Goal: Information Seeking & Learning: Check status

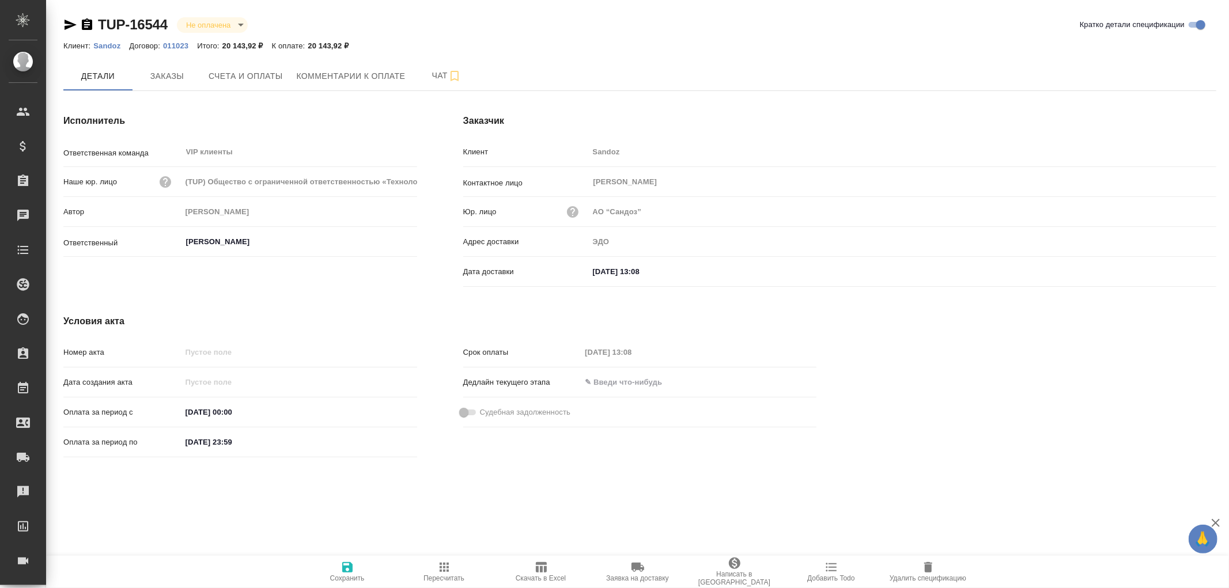
click at [703, 267] on div "[DATE] 13:08" at bounding box center [902, 271] width 627 height 17
click at [642, 269] on input "25.08.2025 13:08" at bounding box center [639, 271] width 101 height 17
click at [1179, 272] on icon "button" at bounding box center [1183, 271] width 14 height 14
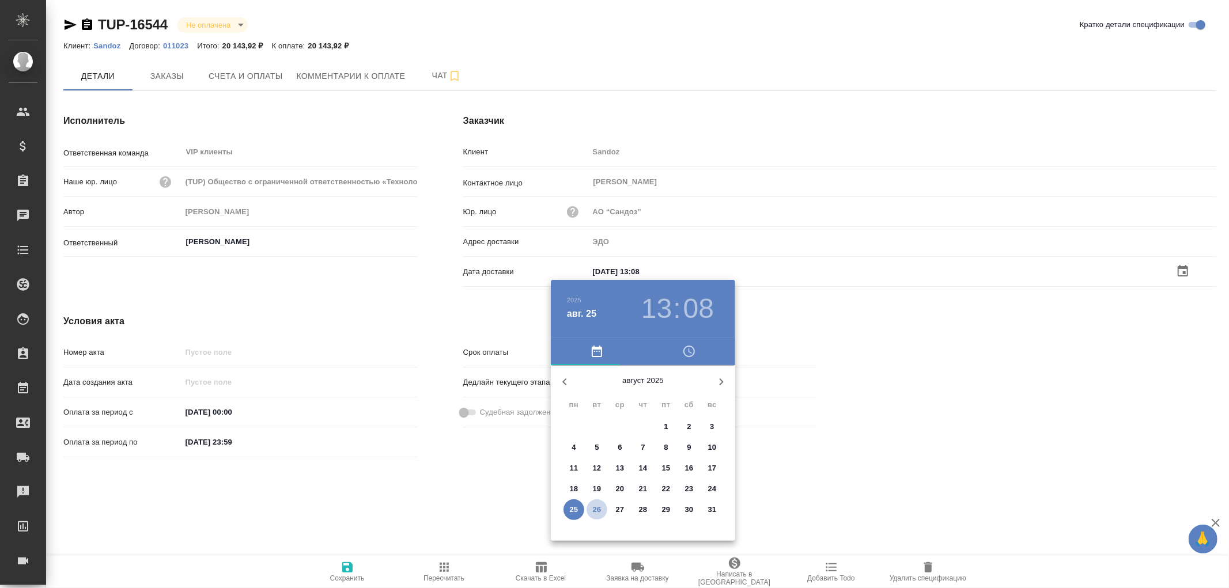
click at [597, 507] on p "26" at bounding box center [597, 510] width 9 height 12
type input "26.08.2025 13:08"
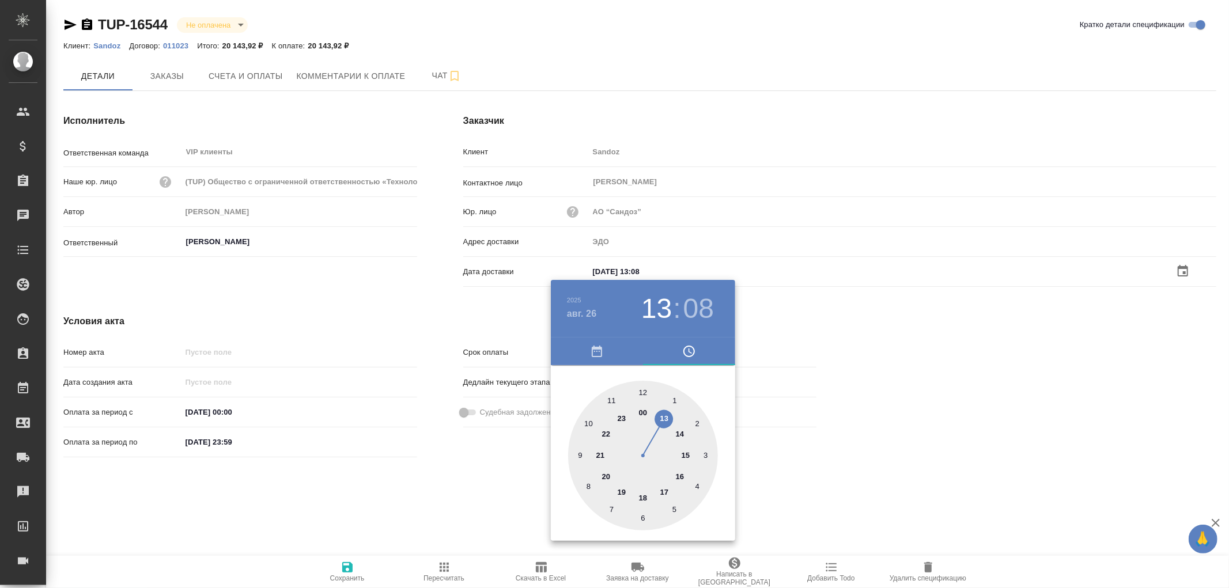
click at [349, 567] on div at bounding box center [614, 294] width 1229 height 588
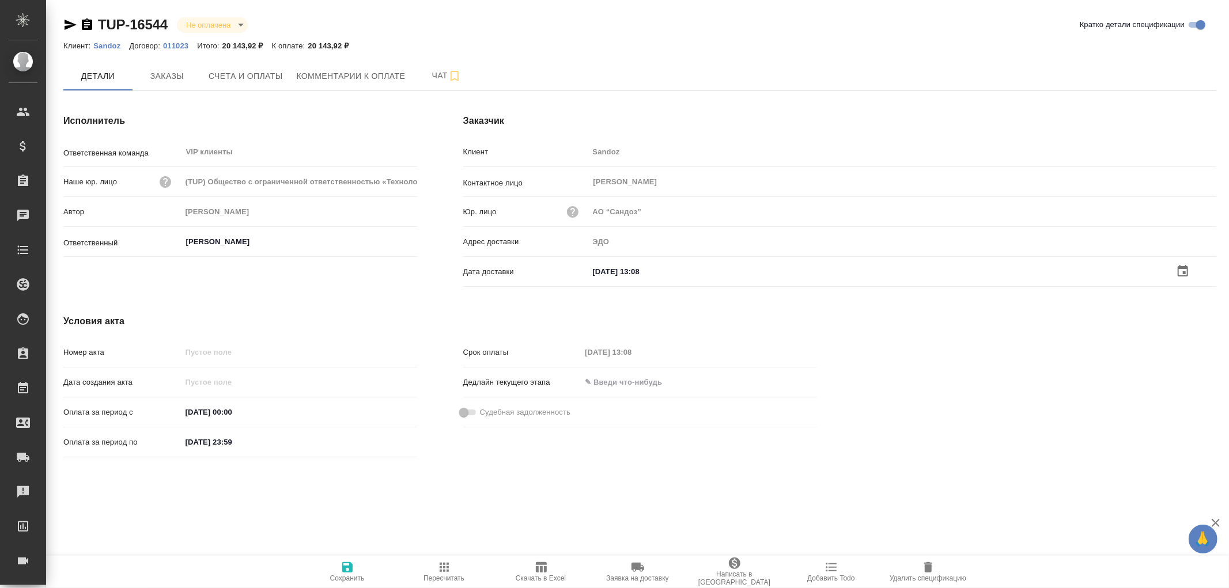
click at [349, 567] on icon "button" at bounding box center [347, 567] width 10 height 10
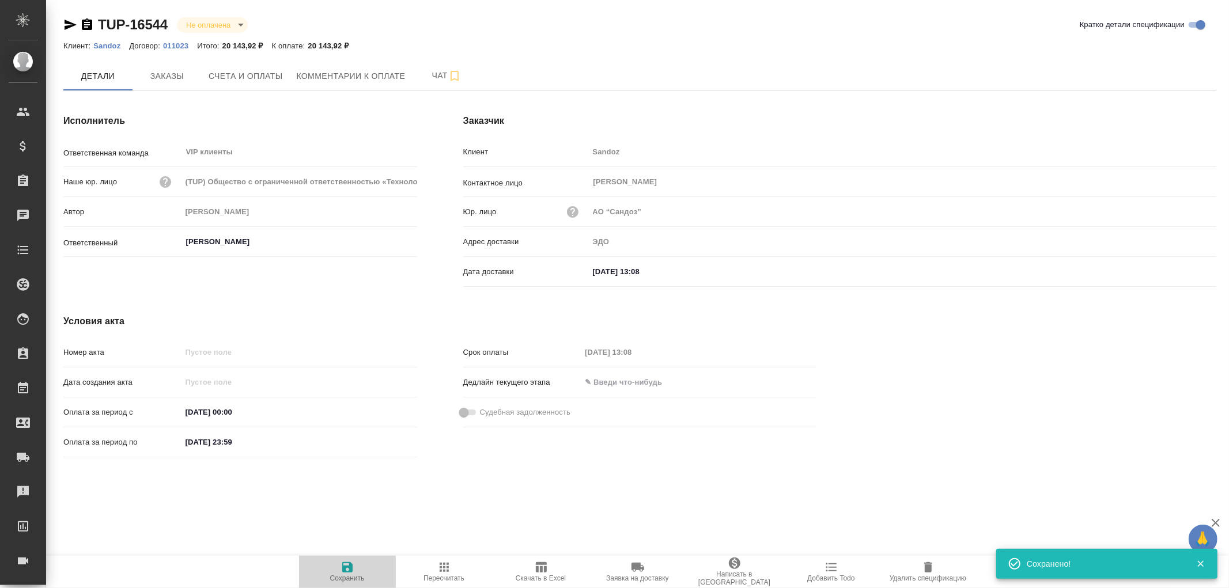
click at [349, 567] on icon "button" at bounding box center [347, 567] width 10 height 10
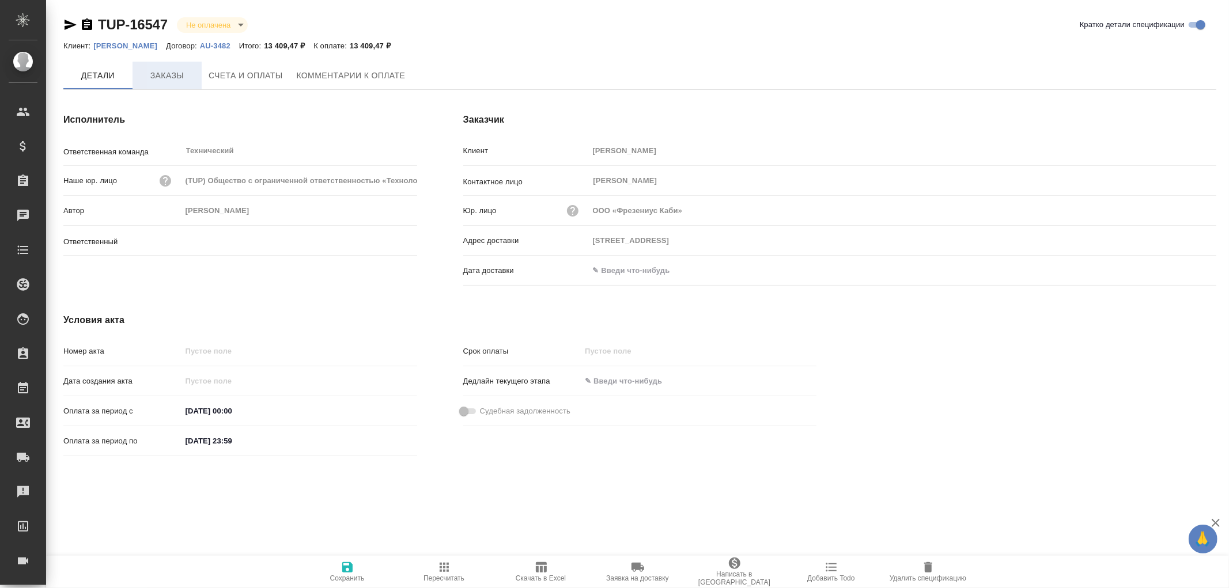
type input "Никифорова Валерия"
type input "125167 Москва, Ленинградский пр., 37, к.9подъезд 2, этаж 3"
click at [167, 78] on span "Заказы" at bounding box center [166, 76] width 55 height 14
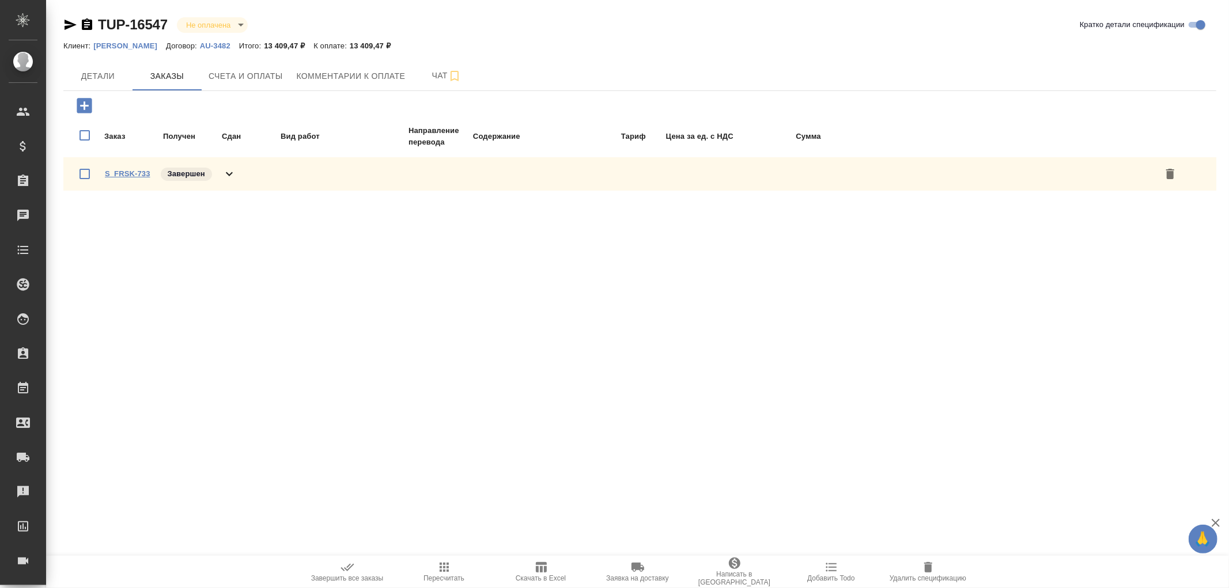
click at [140, 169] on link "S_FRSK-733" at bounding box center [128, 173] width 46 height 9
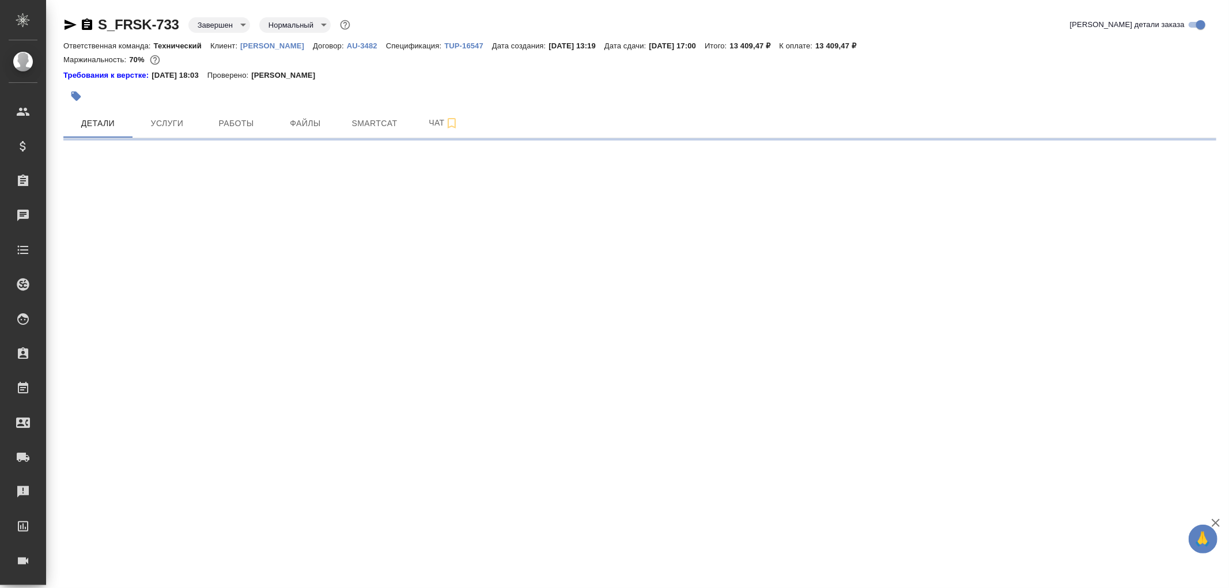
select select "RU"
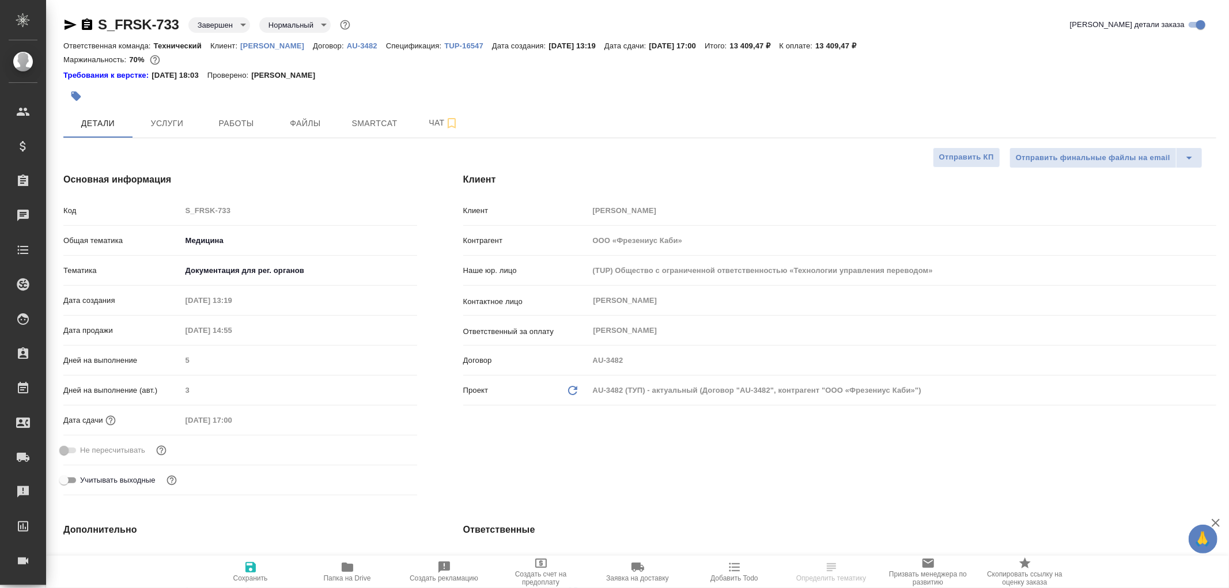
type textarea "x"
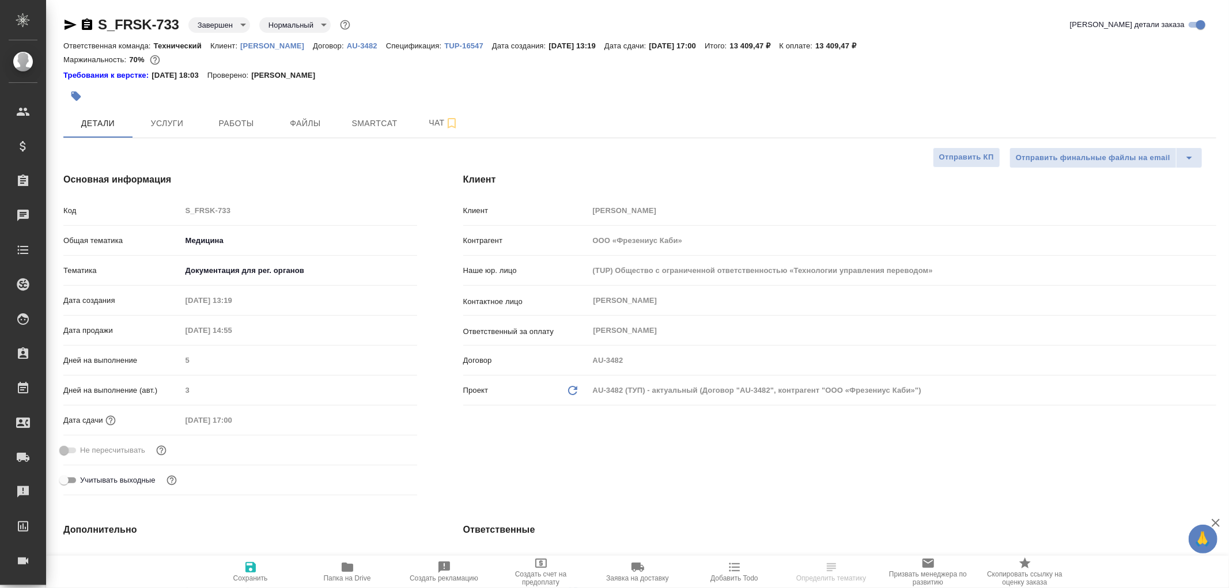
type textarea "x"
click at [354, 45] on p "AU-3482" at bounding box center [366, 45] width 39 height 9
type textarea "x"
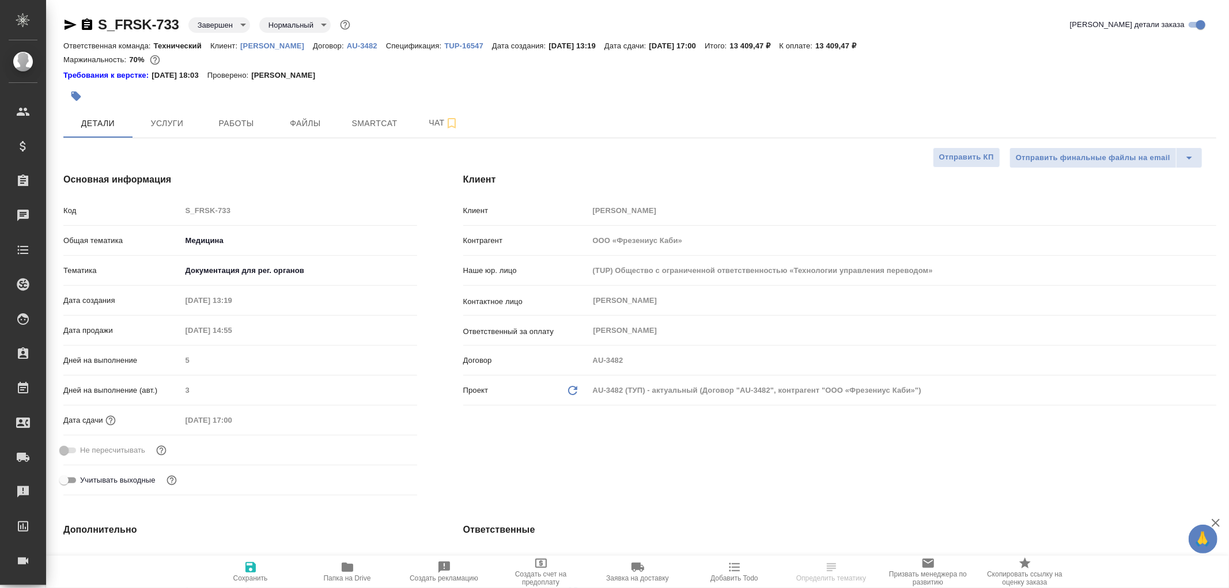
select select "RU"
type textarea "x"
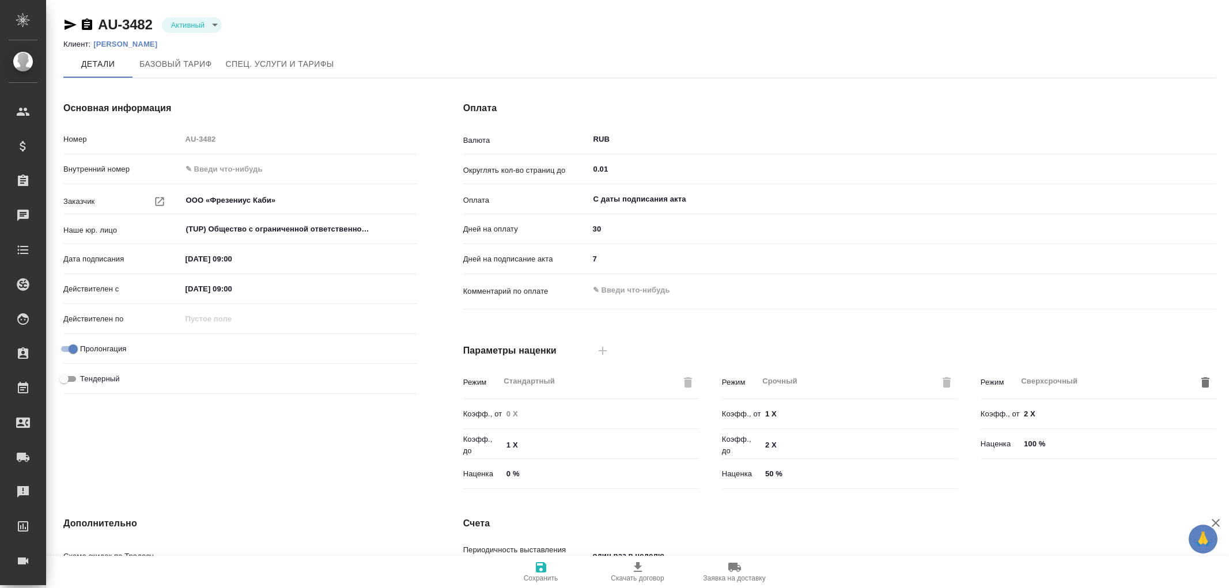
type input "1062 awatera + Marketing"
type input "Стандартный шаблон - 30-70-100 - ВЫБЕРИ МЕНЯ!"
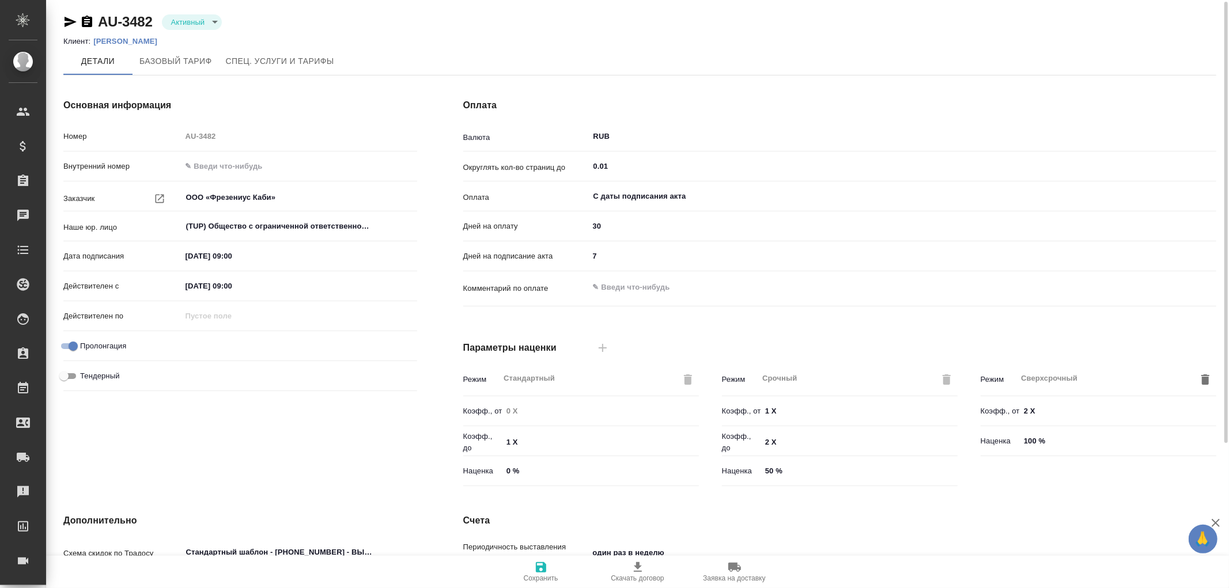
scroll to position [195, 0]
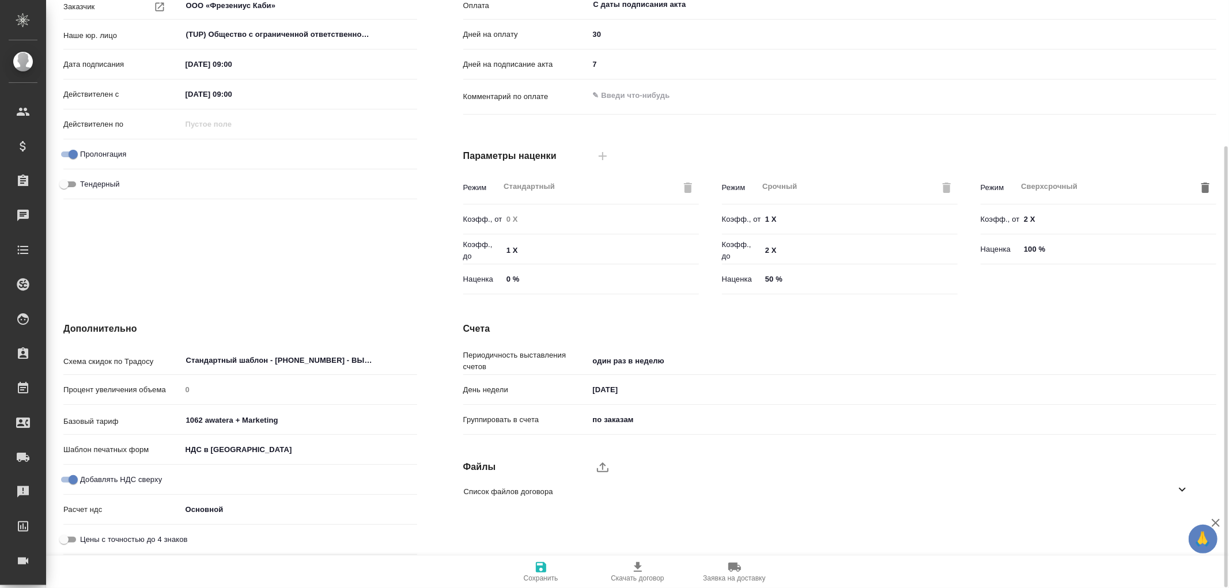
drag, startPoint x: 1181, startPoint y: 492, endPoint x: 1162, endPoint y: 483, distance: 21.6
click at [1181, 492] on icon at bounding box center [1182, 490] width 14 height 14
click at [1166, 524] on icon "button" at bounding box center [1168, 523] width 14 height 14
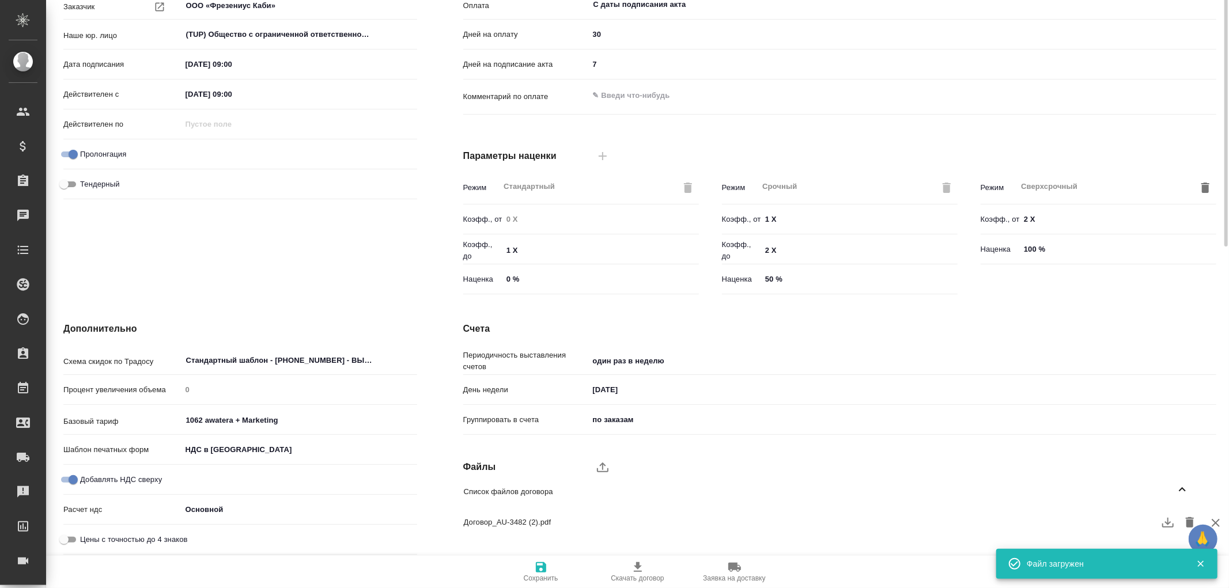
scroll to position [0, 0]
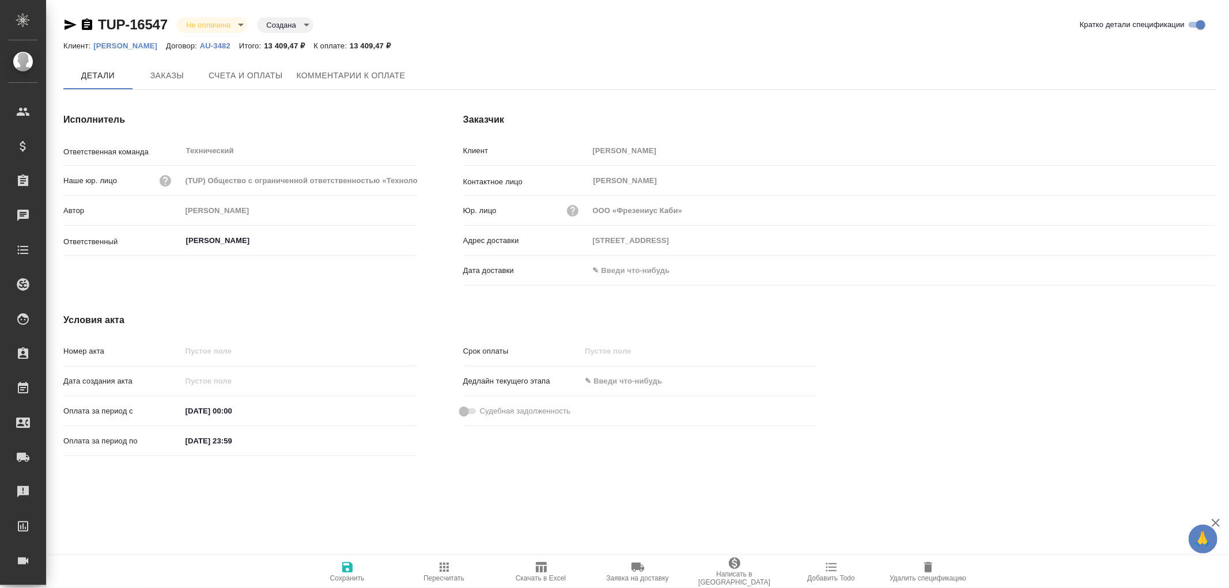
type input "[STREET_ADDRESS]"
click at [262, 75] on span "Счета и оплаты" at bounding box center [246, 76] width 74 height 14
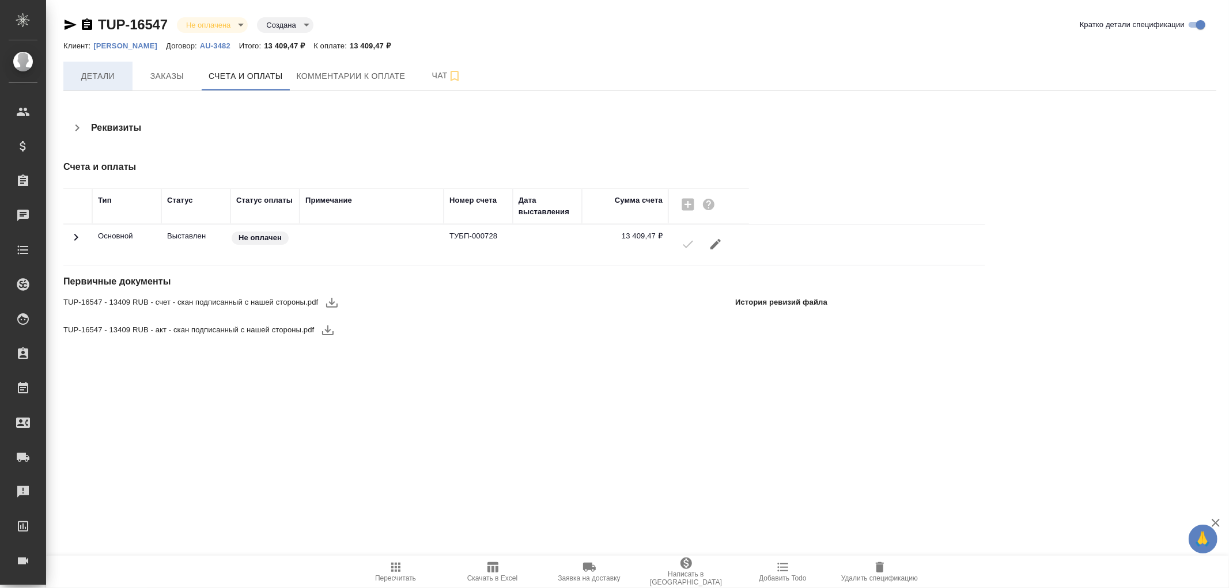
click at [99, 82] on button "Детали" at bounding box center [97, 76] width 69 height 29
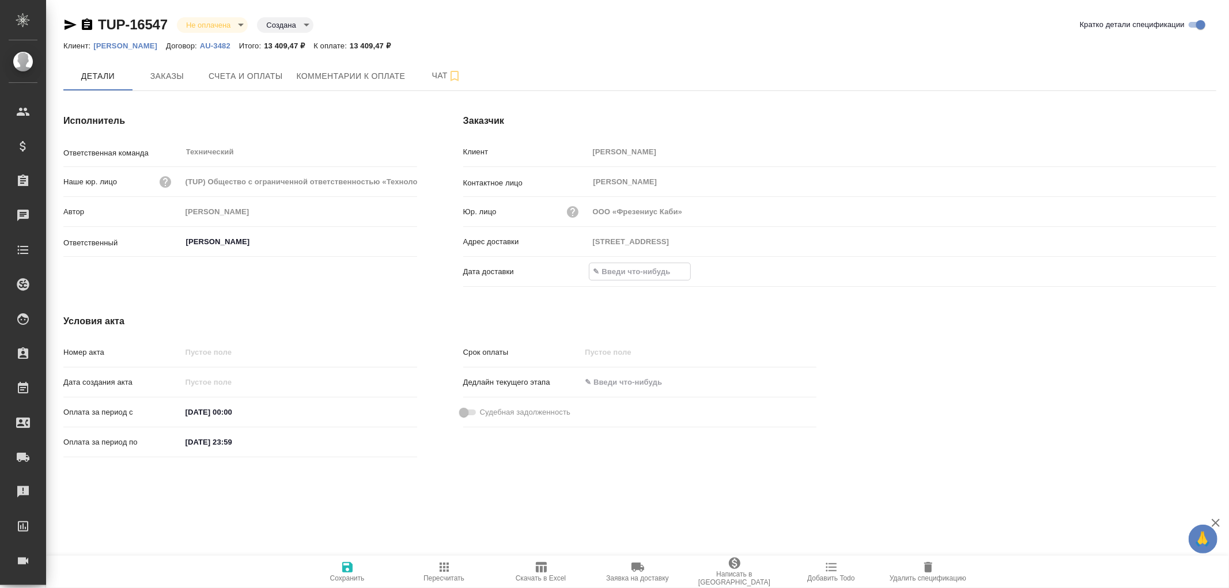
drag, startPoint x: 634, startPoint y: 269, endPoint x: 659, endPoint y: 270, distance: 25.4
click at [636, 269] on input "text" at bounding box center [639, 271] width 101 height 17
drag, startPoint x: 1191, startPoint y: 277, endPoint x: 1184, endPoint y: 274, distance: 7.5
click at [1188, 275] on div at bounding box center [1196, 271] width 40 height 14
click at [1182, 272] on icon "button" at bounding box center [1183, 271] width 14 height 14
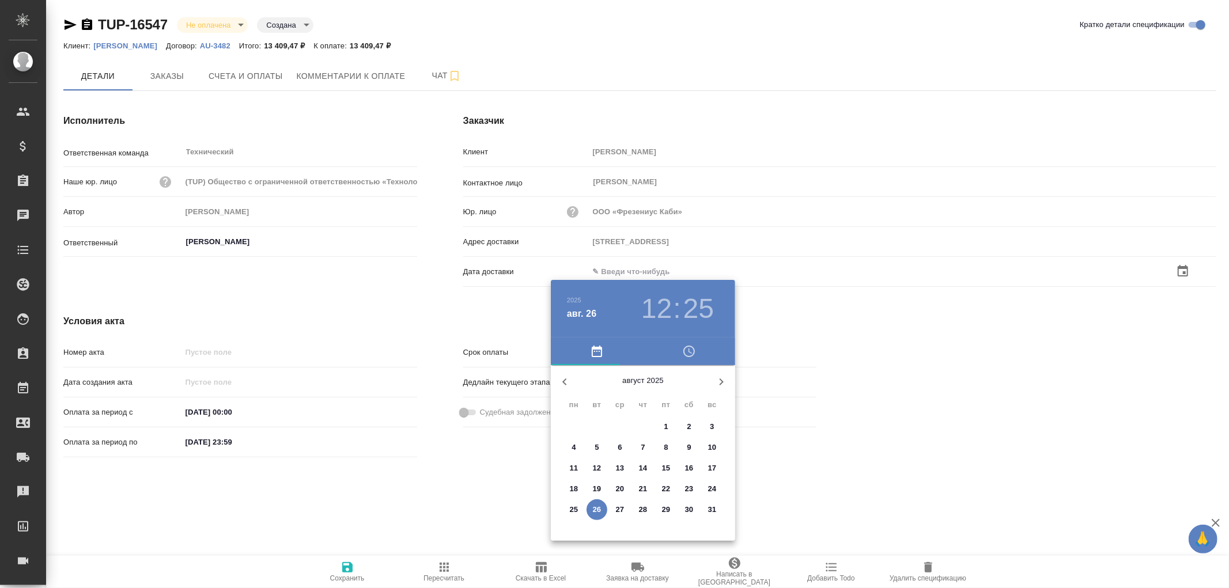
click at [596, 504] on p "26" at bounding box center [597, 510] width 9 height 12
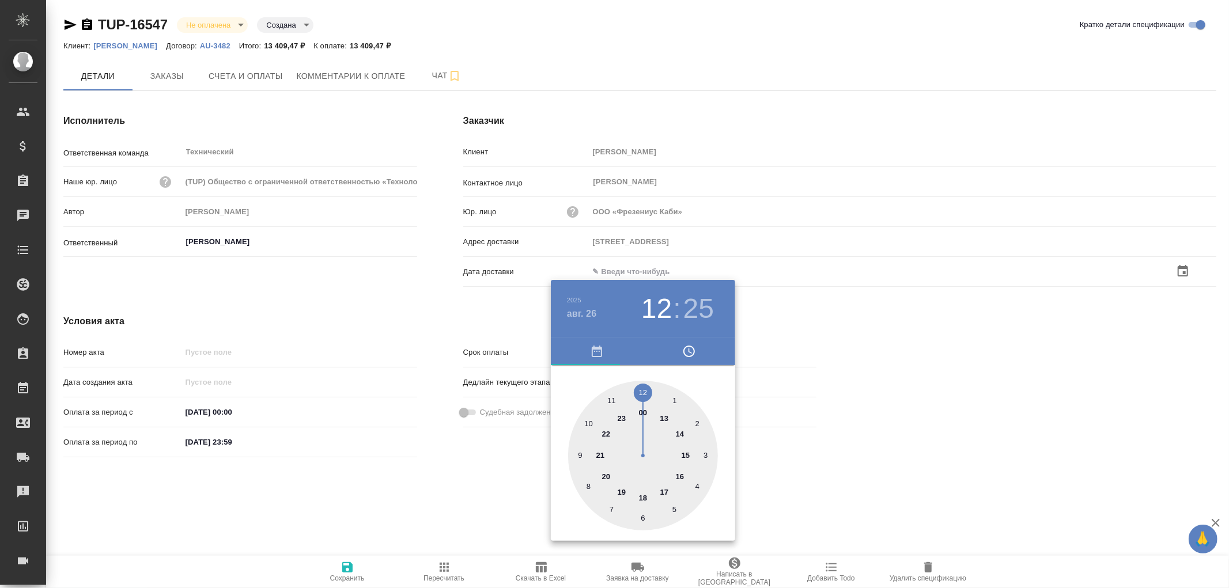
type input "125167 Москва, Ленинградский пр., 37, к.9подъезд 2, этаж 3"
type input "26.08.2025 12:25"
drag, startPoint x: 354, startPoint y: 569, endPoint x: 349, endPoint y: 567, distance: 6.0
click at [354, 569] on div at bounding box center [614, 294] width 1229 height 588
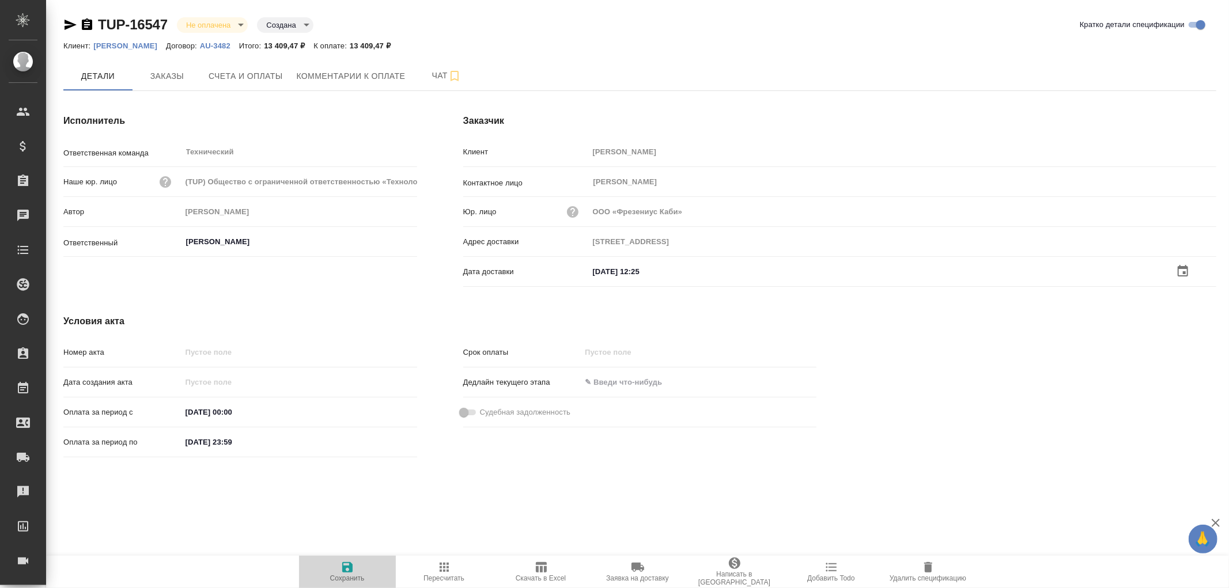
click at [348, 567] on icon "button" at bounding box center [347, 567] width 10 height 10
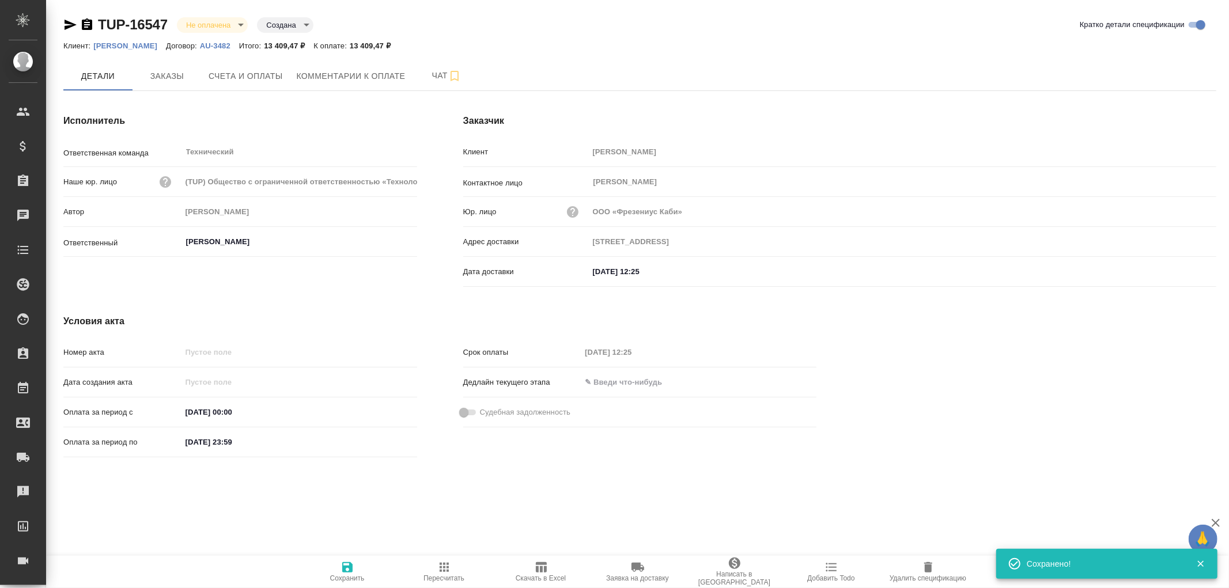
click at [348, 567] on icon "button" at bounding box center [347, 567] width 10 height 10
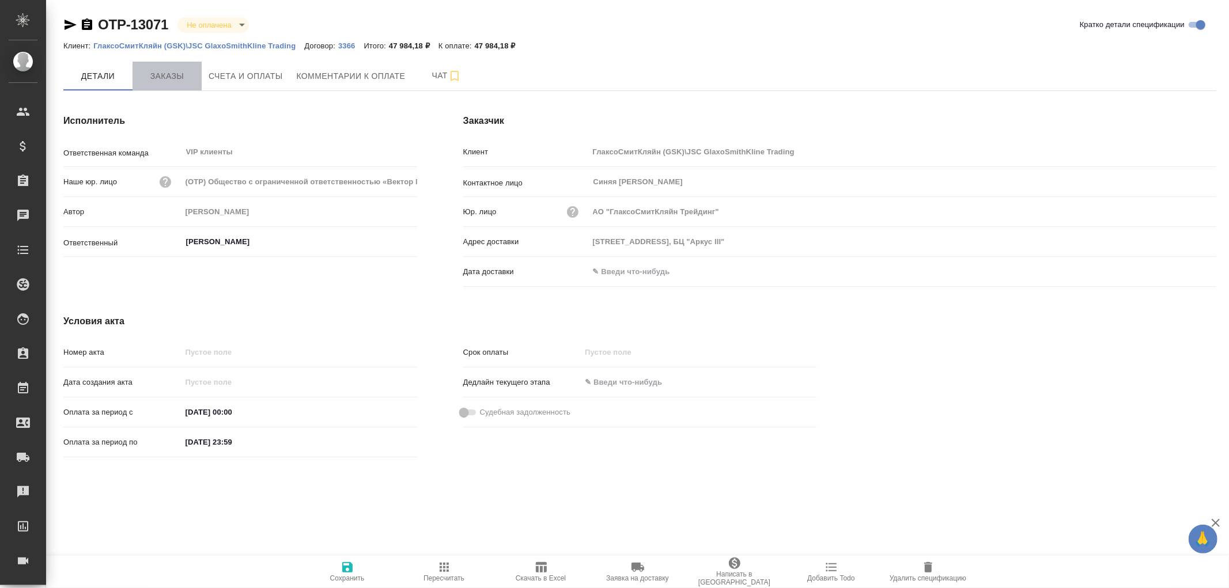
click at [162, 74] on span "Заказы" at bounding box center [166, 76] width 55 height 14
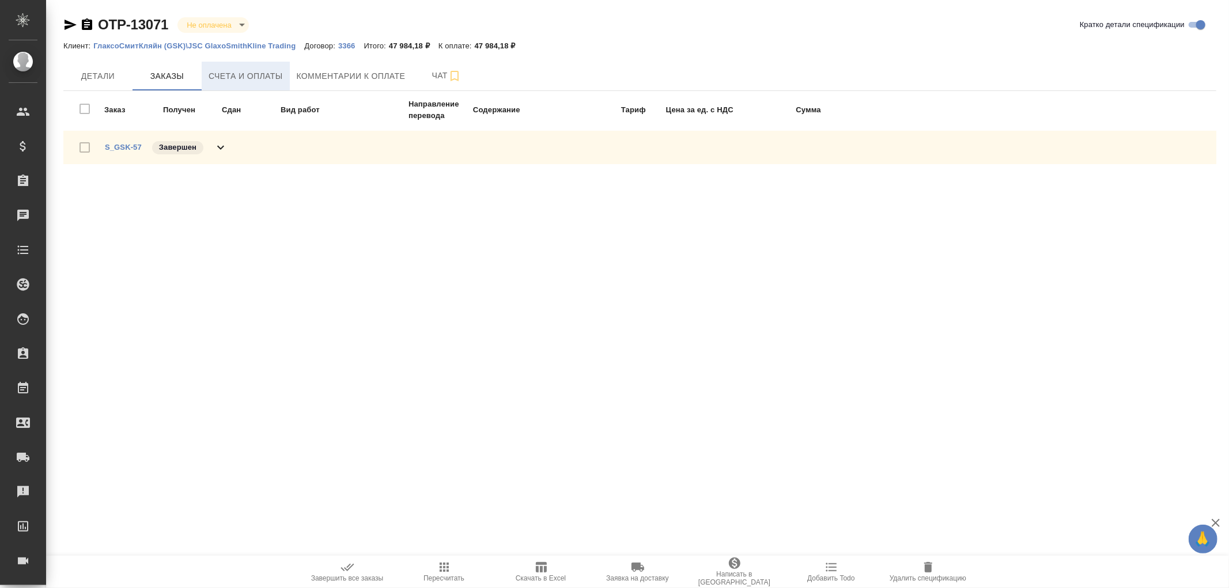
click at [247, 73] on span "Счета и оплаты" at bounding box center [246, 76] width 74 height 14
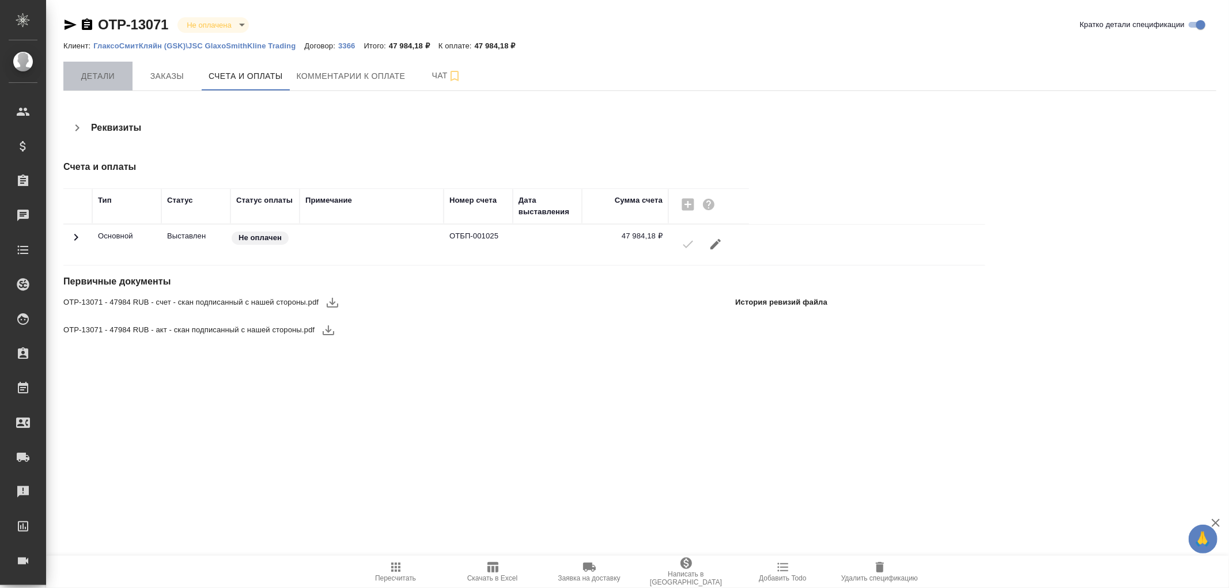
click at [79, 73] on span "Детали" at bounding box center [97, 76] width 55 height 14
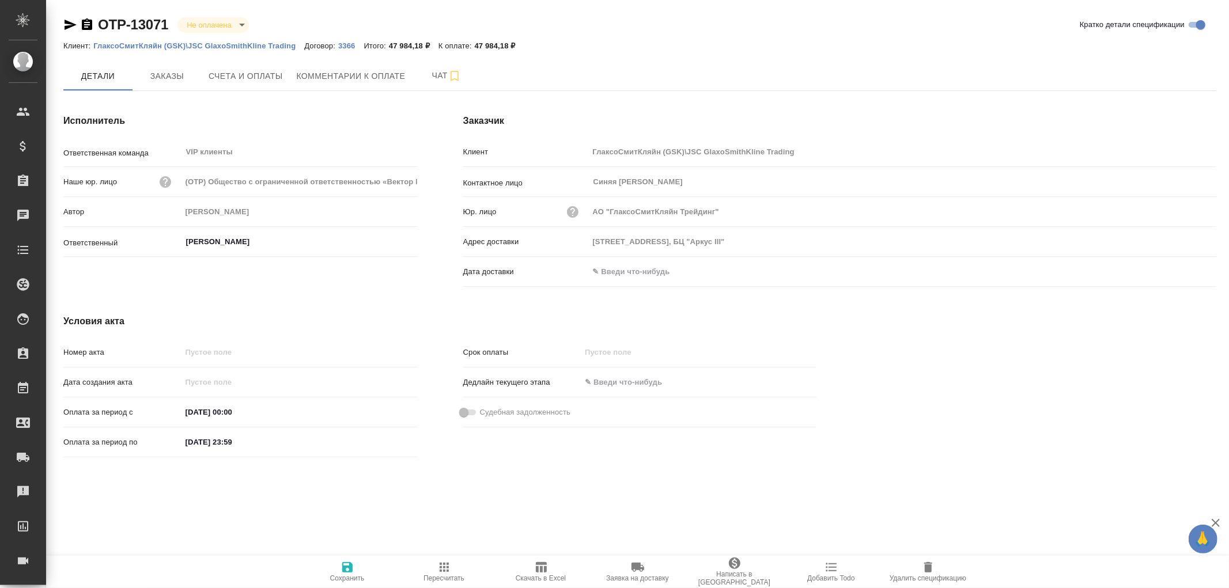
click at [638, 264] on input "text" at bounding box center [639, 271] width 101 height 17
click at [1179, 272] on icon "button" at bounding box center [1183, 271] width 14 height 14
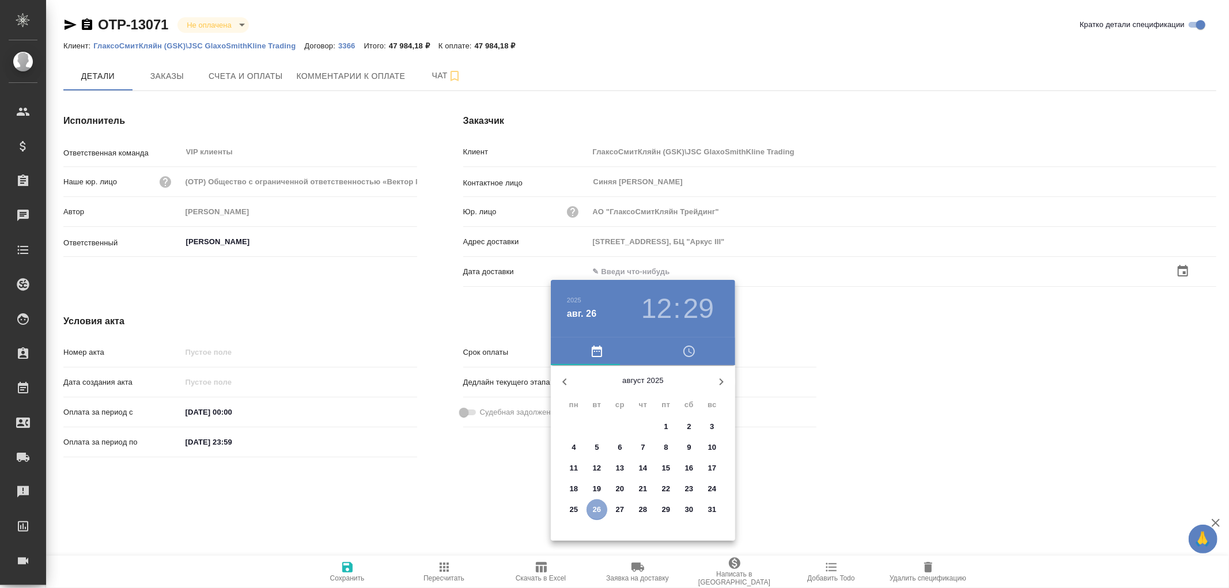
click at [593, 505] on p "26" at bounding box center [597, 510] width 9 height 12
type input "[DATE] 12:29"
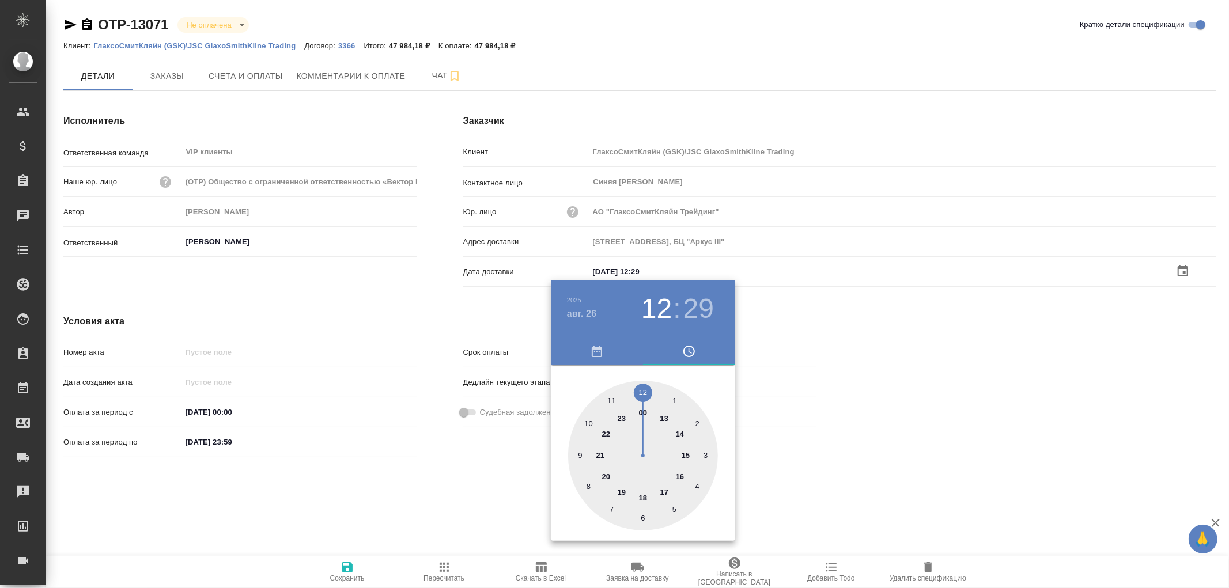
click at [350, 567] on div at bounding box center [614, 294] width 1229 height 588
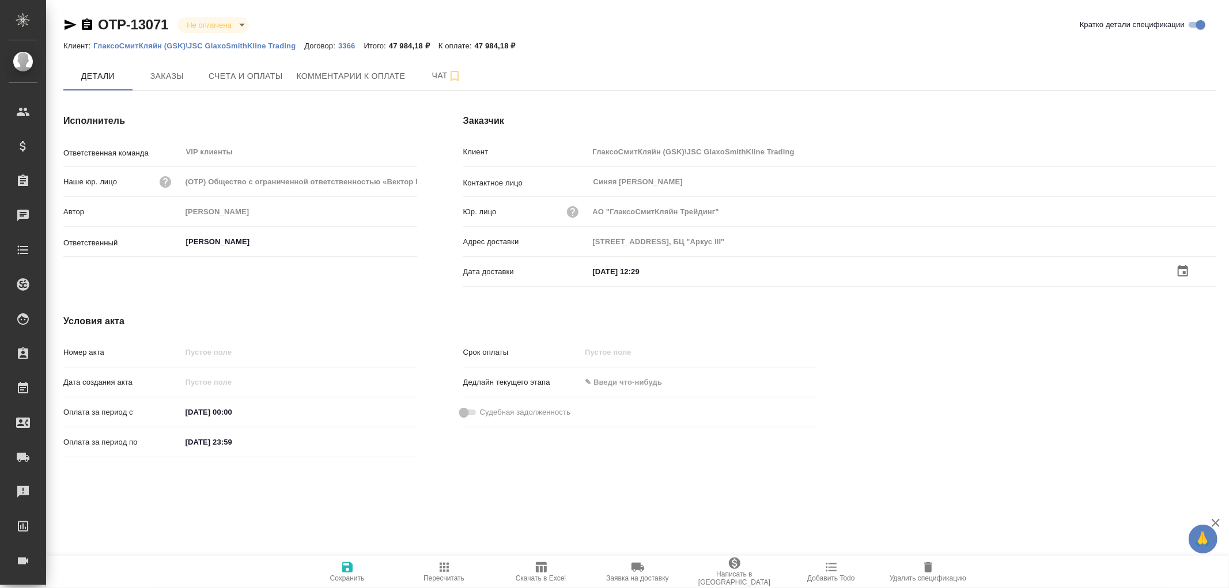
click at [347, 569] on icon "button" at bounding box center [347, 567] width 14 height 14
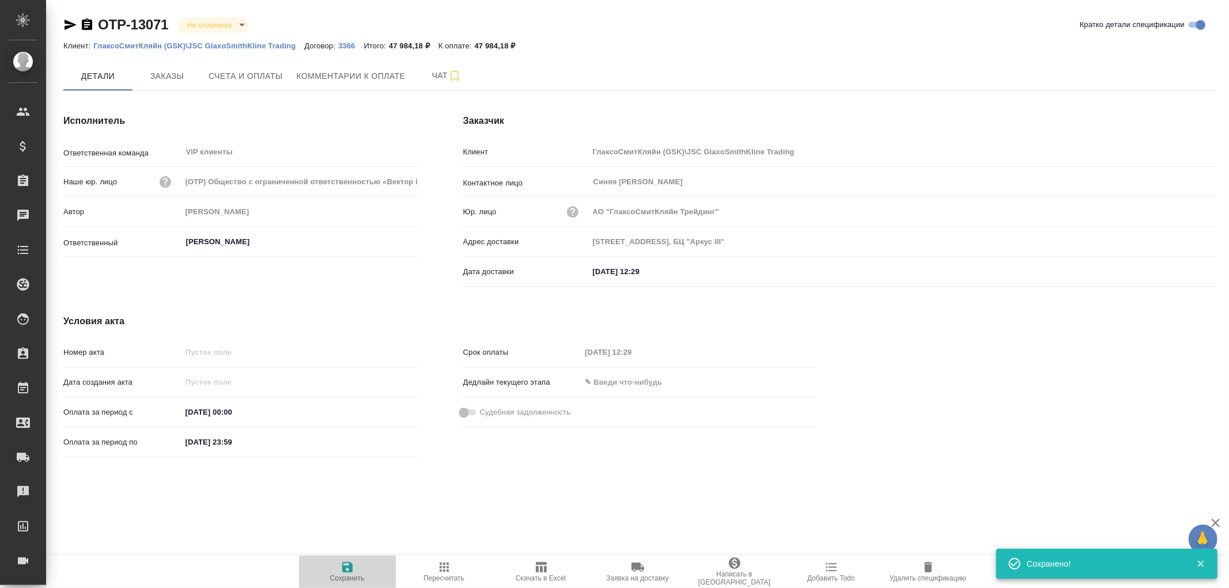
drag, startPoint x: 347, startPoint y: 569, endPoint x: 393, endPoint y: 475, distance: 105.4
click at [349, 563] on icon "button" at bounding box center [347, 567] width 14 height 14
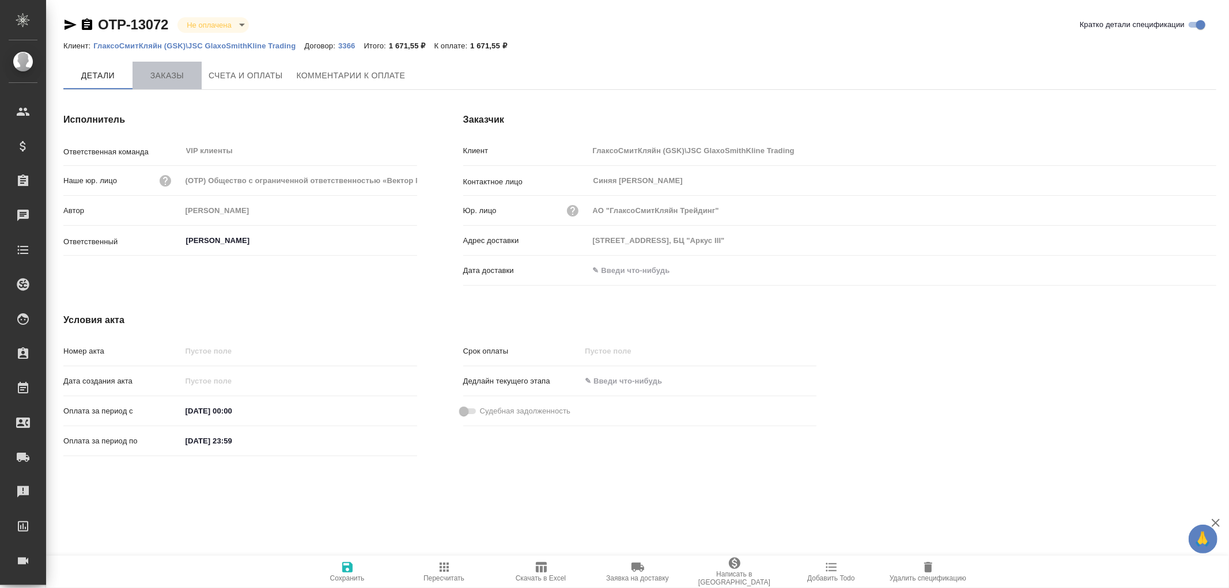
click at [165, 75] on span "Заказы" at bounding box center [166, 76] width 55 height 14
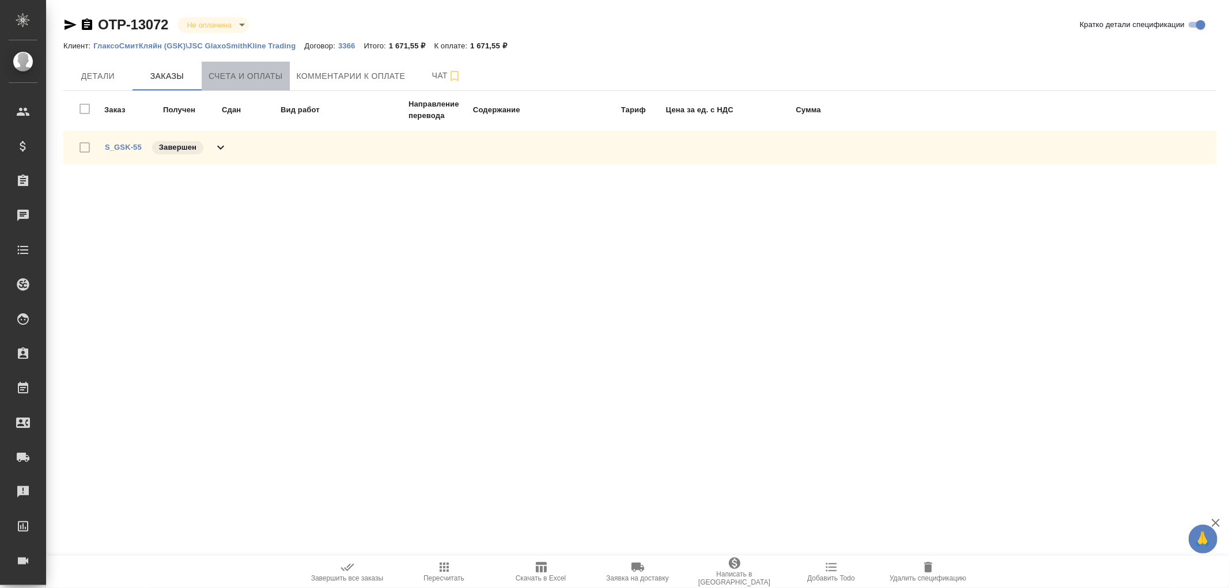
click at [261, 67] on button "Счета и оплаты" at bounding box center [246, 76] width 88 height 29
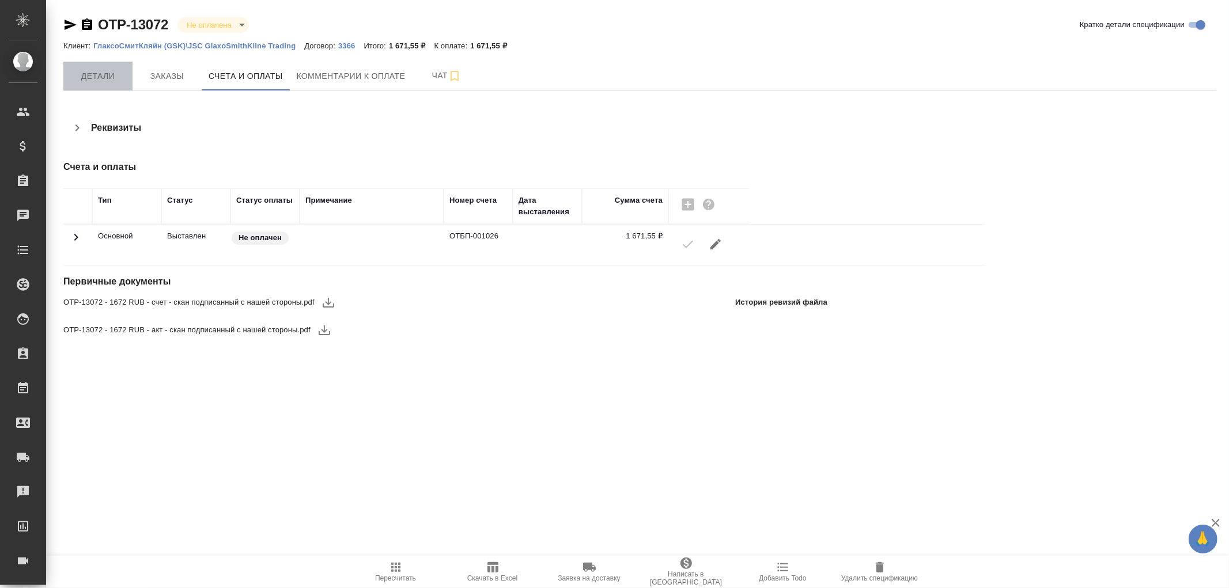
click at [114, 75] on span "Детали" at bounding box center [97, 76] width 55 height 14
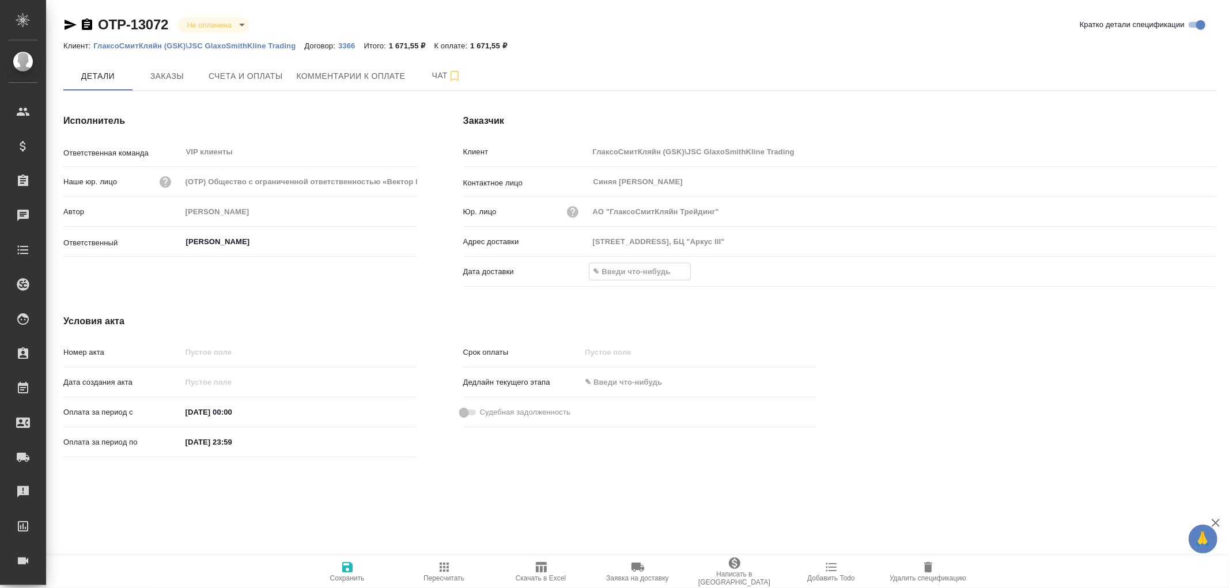
click at [637, 269] on input "text" at bounding box center [639, 271] width 101 height 17
click at [1176, 275] on icon "button" at bounding box center [1183, 271] width 14 height 14
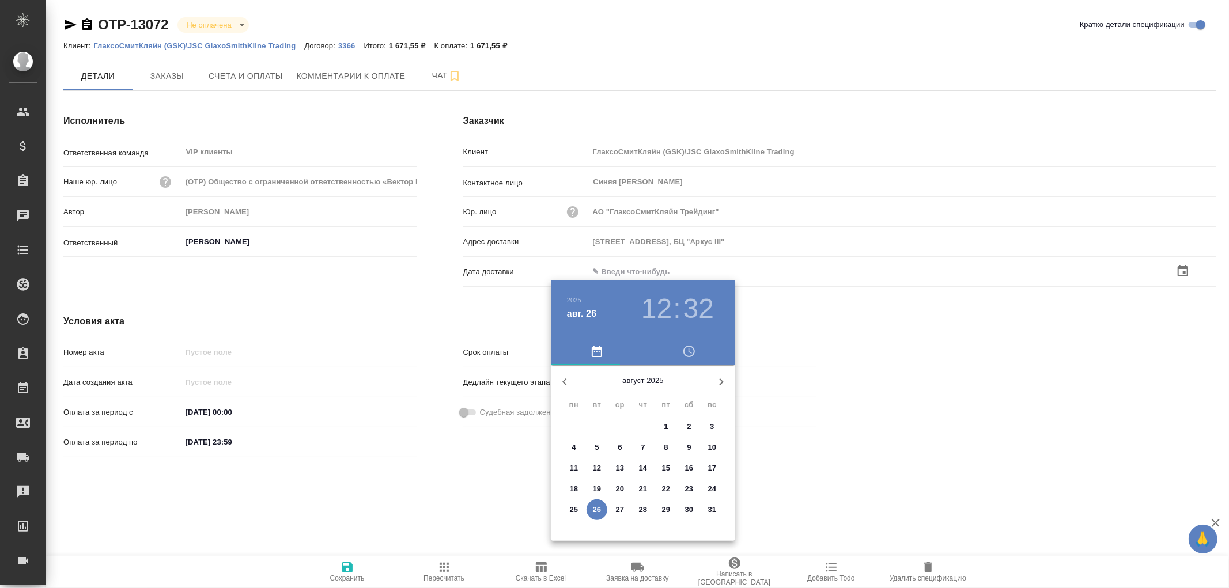
click at [600, 510] on p "26" at bounding box center [597, 510] width 9 height 12
type input "26.08.2025 12:32"
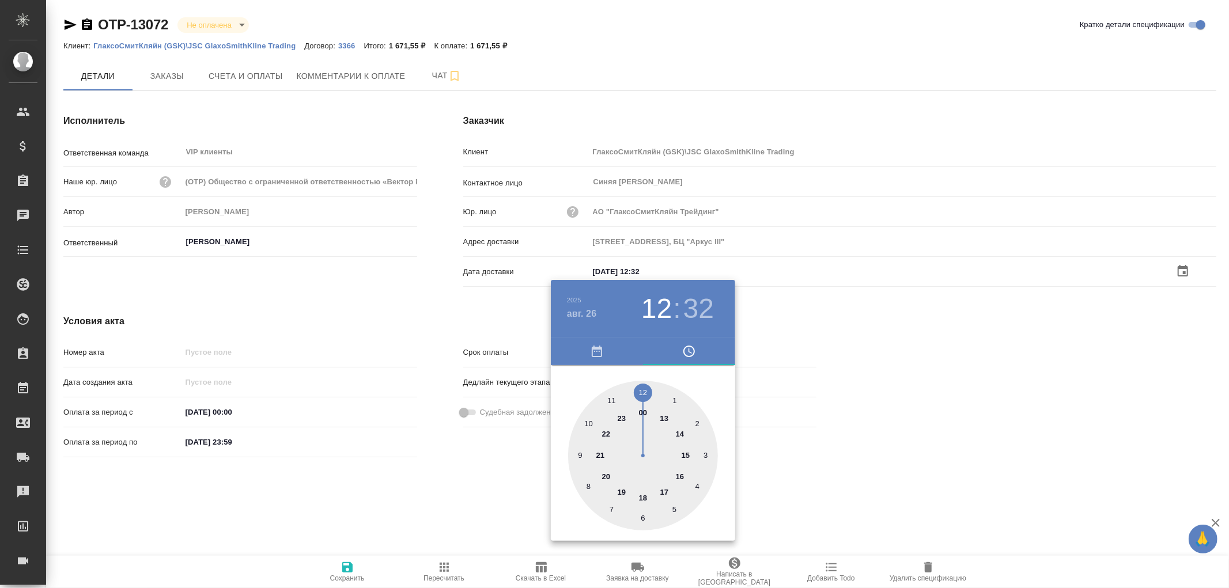
click at [347, 568] on div at bounding box center [614, 294] width 1229 height 588
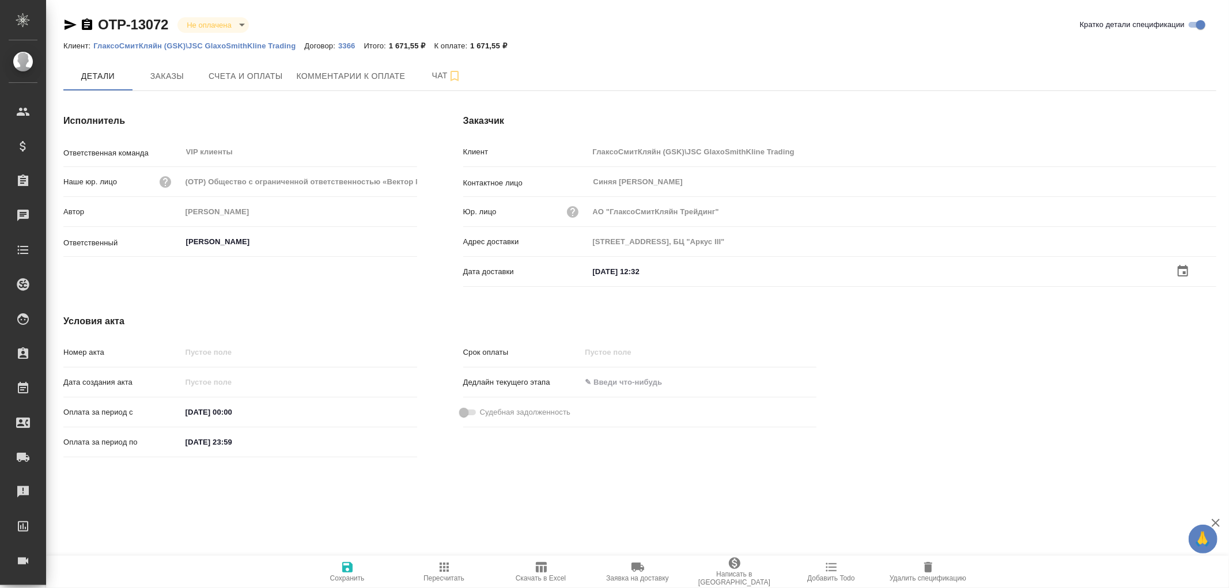
click at [347, 568] on icon "button" at bounding box center [347, 567] width 14 height 14
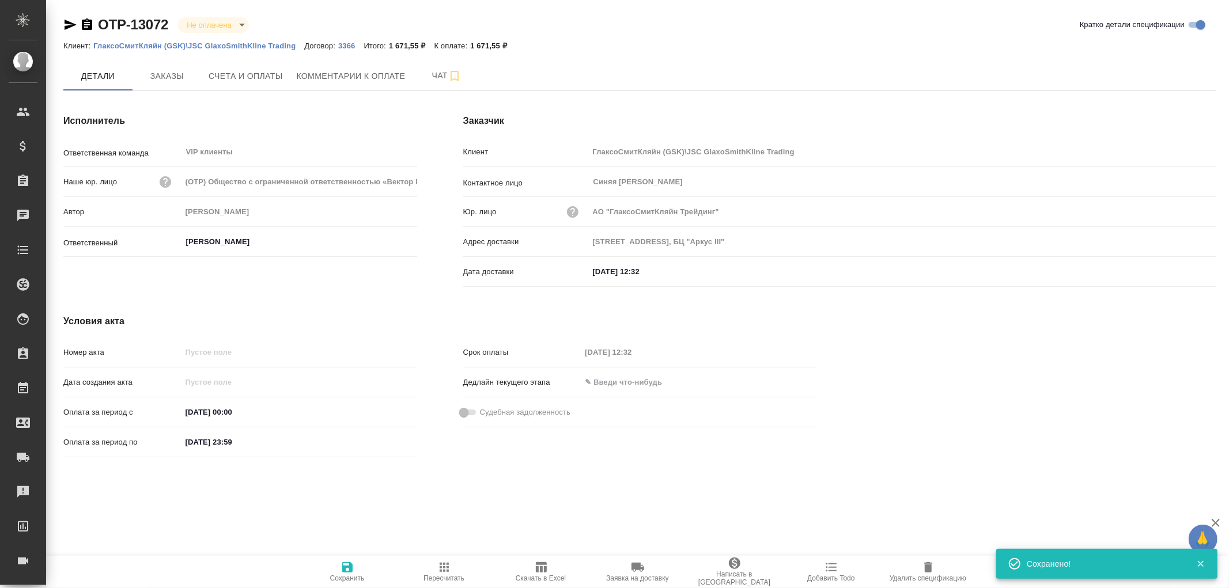
click at [347, 568] on icon "button" at bounding box center [347, 567] width 14 height 14
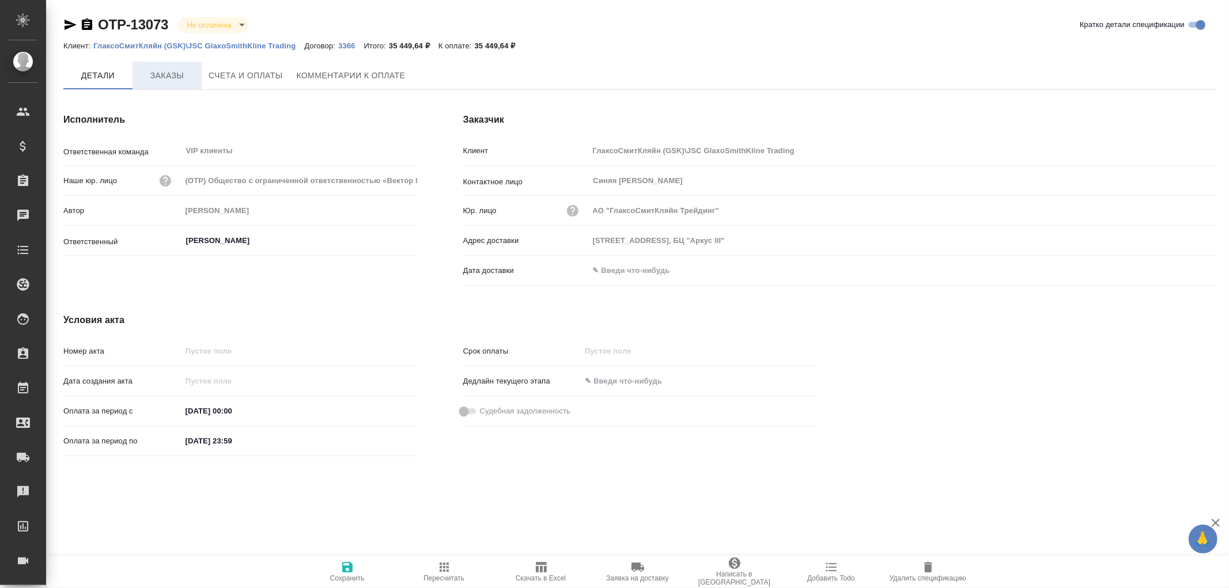
click at [171, 81] on span "Заказы" at bounding box center [166, 76] width 55 height 14
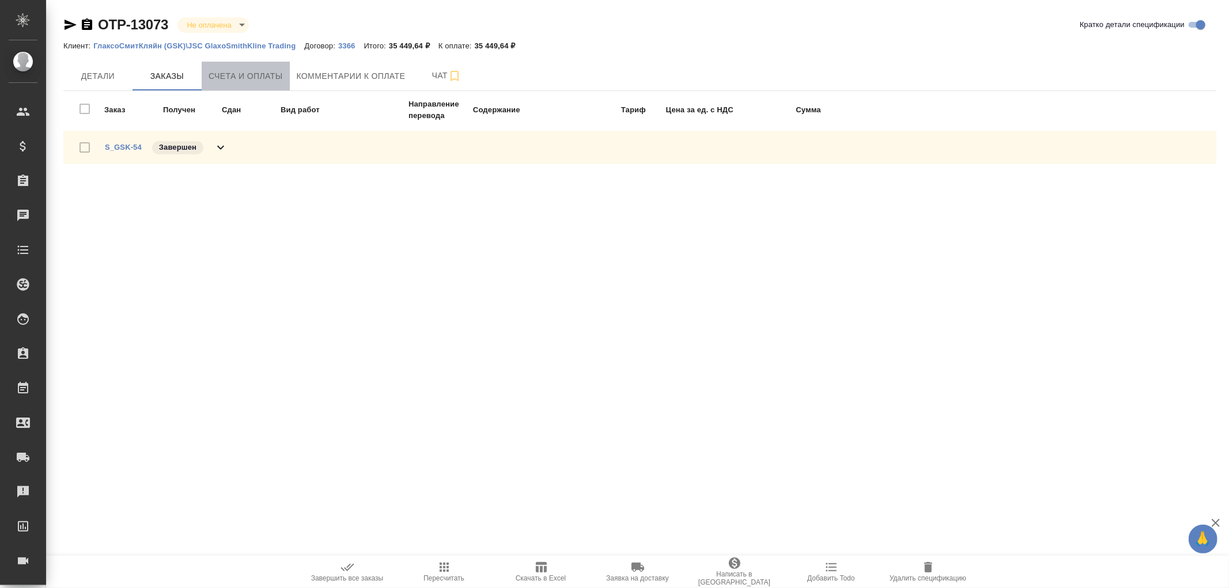
click at [234, 72] on span "Счета и оплаты" at bounding box center [246, 76] width 74 height 14
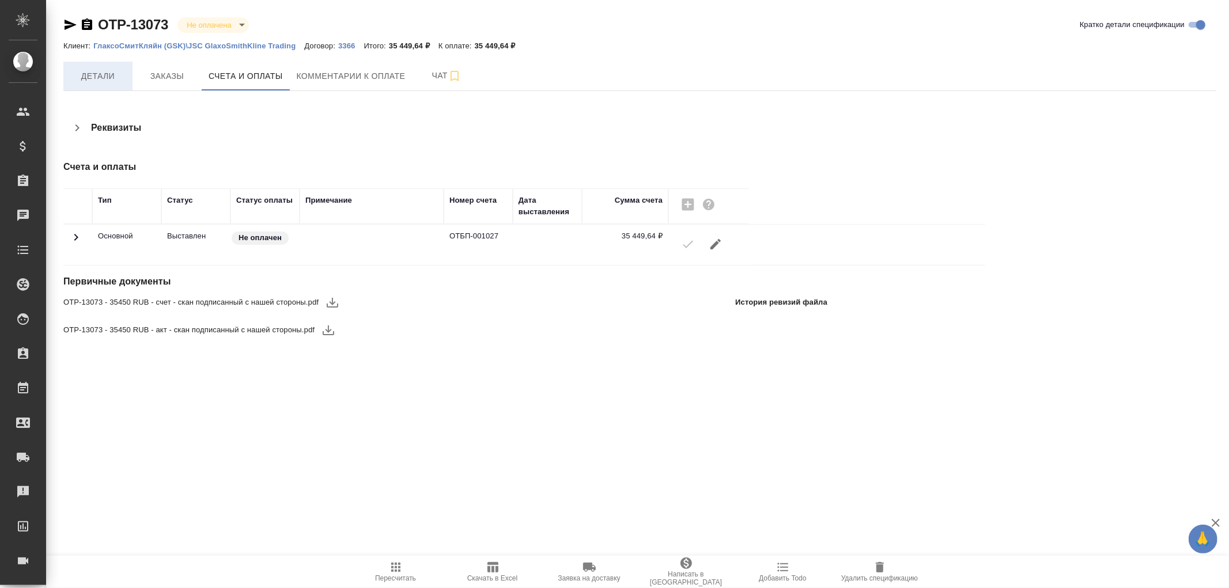
click at [99, 77] on span "Детали" at bounding box center [97, 76] width 55 height 14
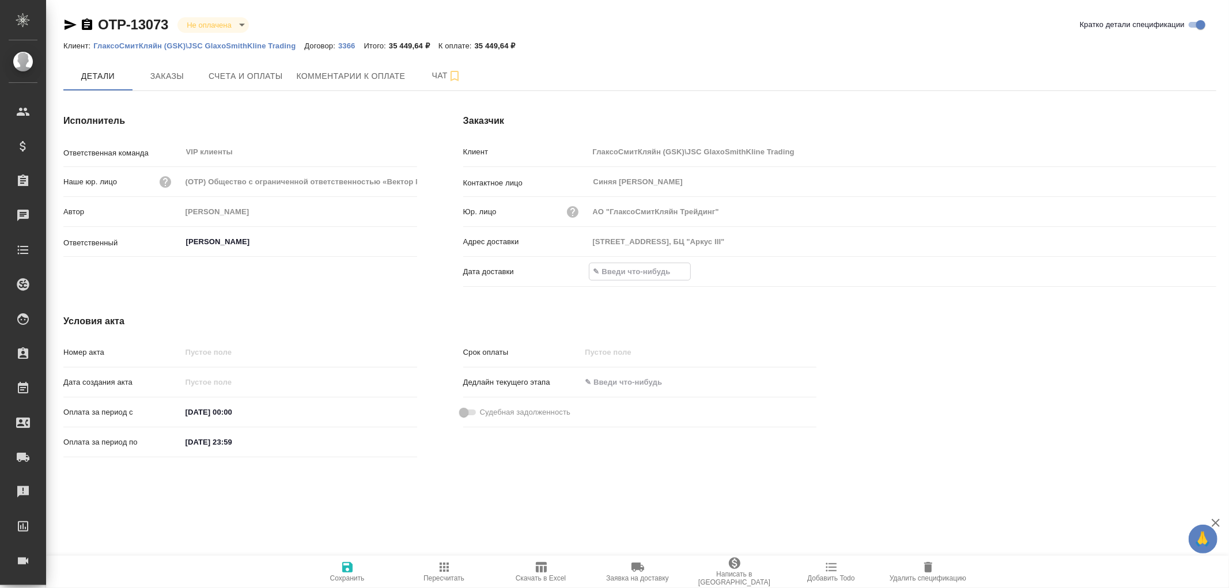
drag, startPoint x: 628, startPoint y: 268, endPoint x: 999, endPoint y: 285, distance: 371.9
click at [643, 269] on input "text" at bounding box center [639, 271] width 101 height 17
click at [1183, 274] on icon "button" at bounding box center [1183, 271] width 14 height 14
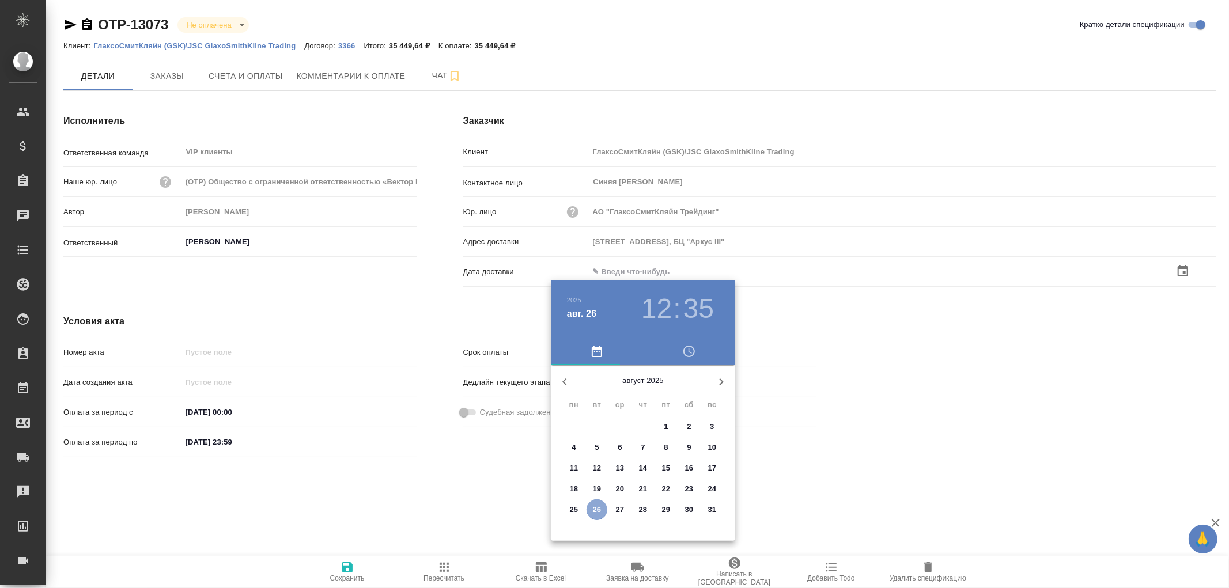
click at [596, 509] on p "26" at bounding box center [597, 510] width 9 height 12
type input "26.08.2025 12:35"
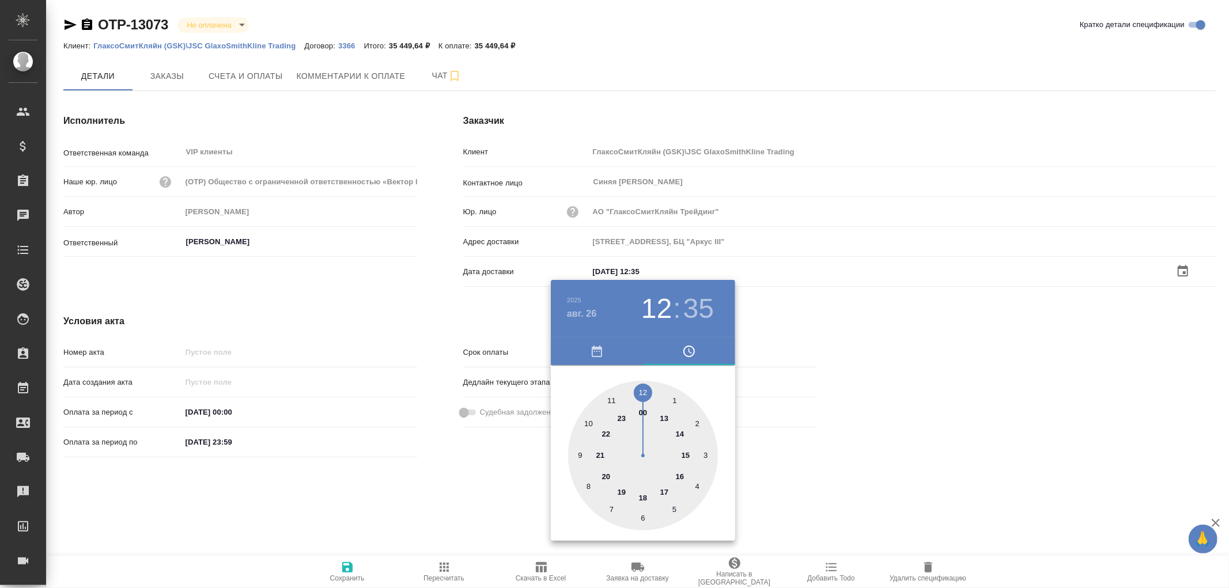
click at [349, 566] on div at bounding box center [614, 294] width 1229 height 588
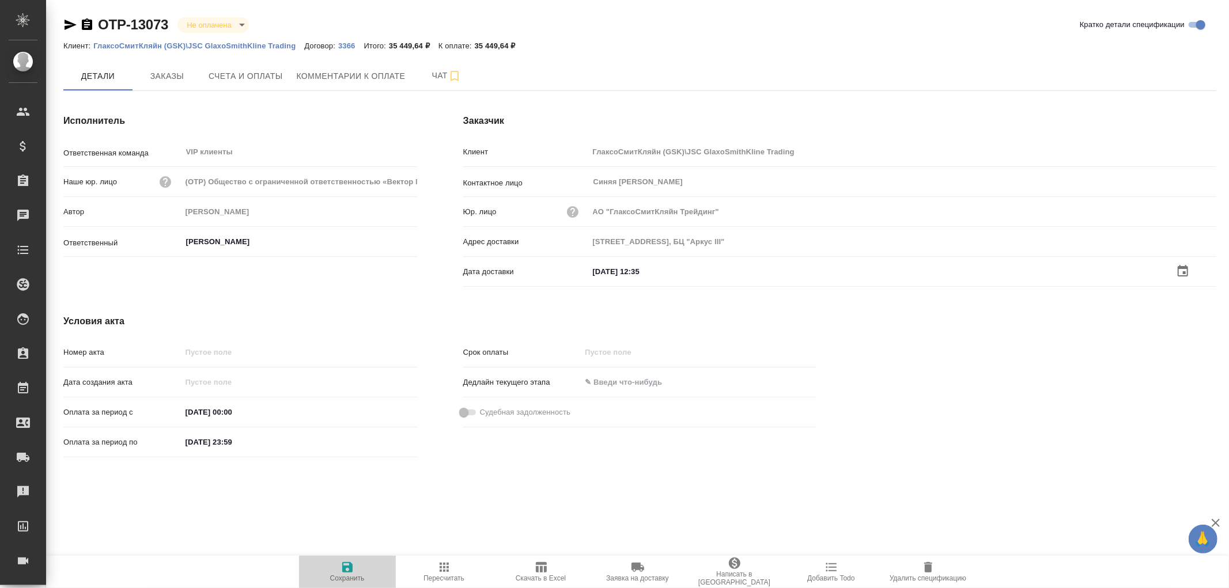
click at [349, 566] on icon "button" at bounding box center [347, 567] width 10 height 10
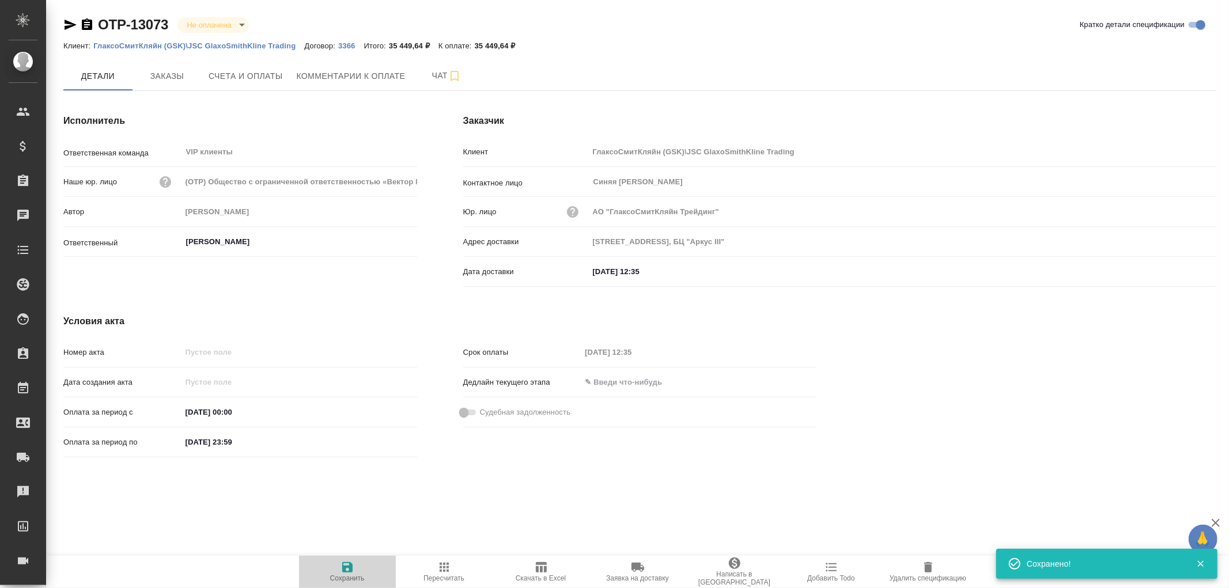
drag, startPoint x: 349, startPoint y: 566, endPoint x: 325, endPoint y: 315, distance: 252.8
click at [350, 565] on icon "button" at bounding box center [347, 567] width 10 height 10
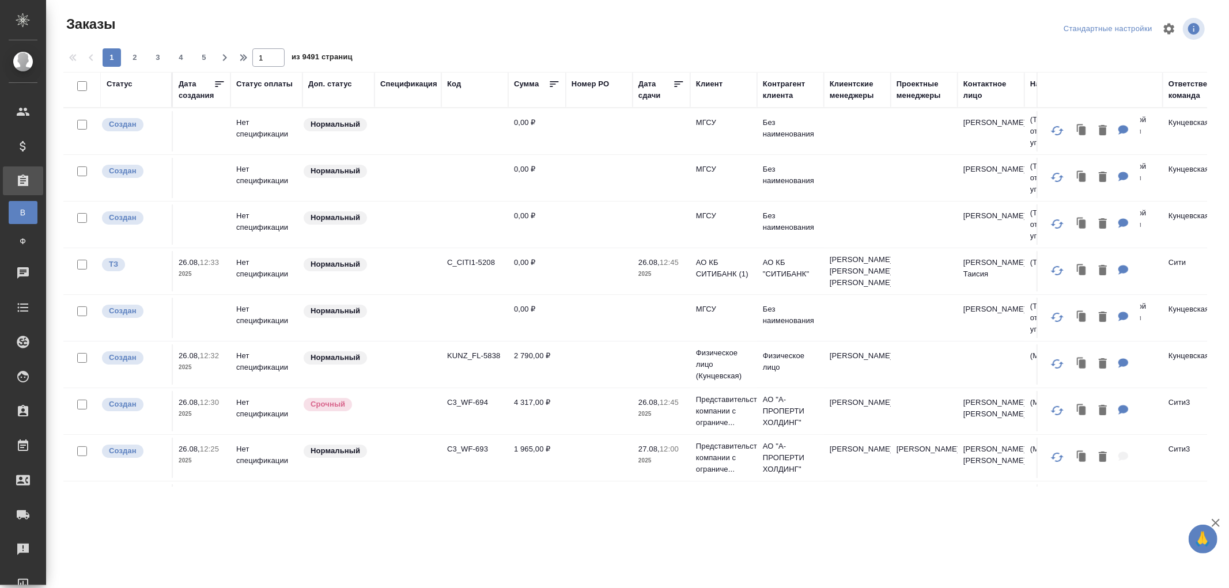
click at [645, 99] on div "Дата сдачи" at bounding box center [655, 89] width 35 height 23
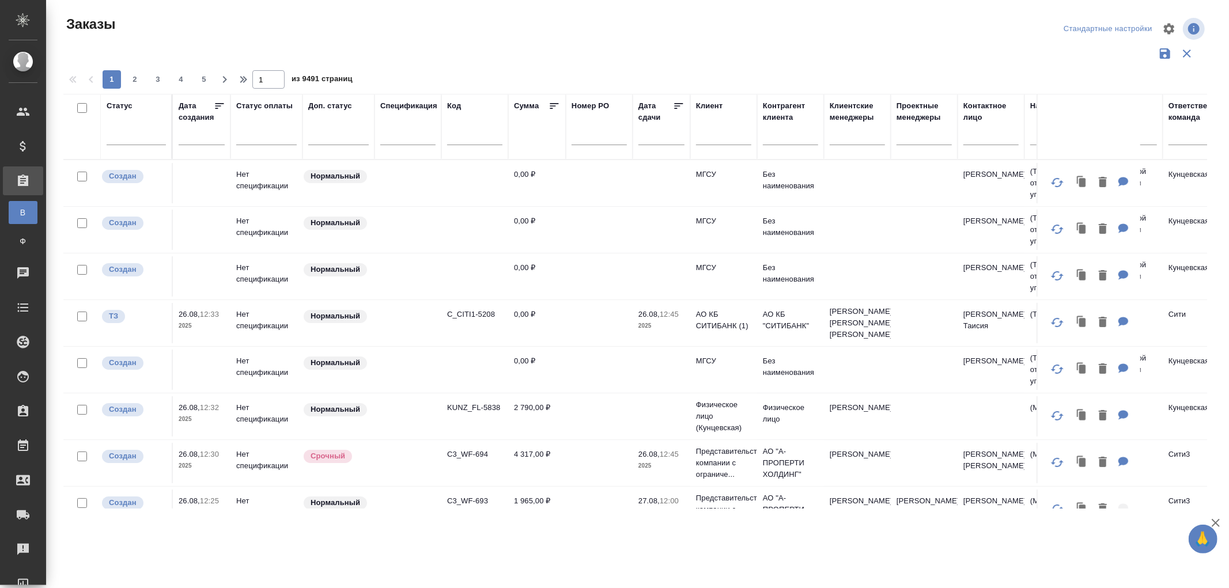
click at [642, 134] on div at bounding box center [661, 136] width 46 height 19
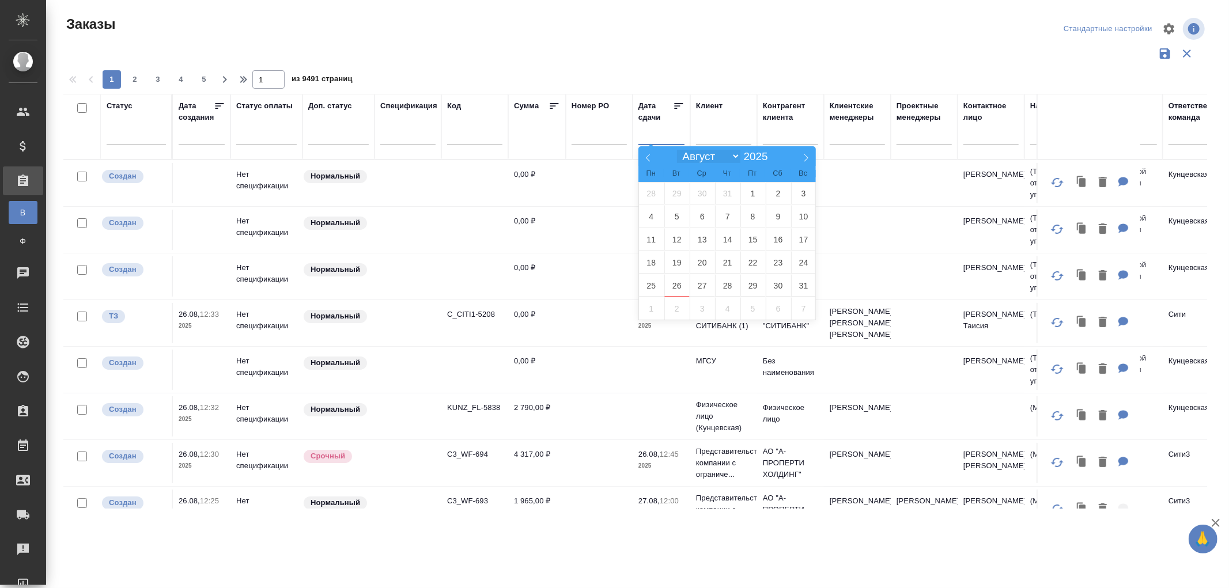
click at [736, 156] on select "Январь Февраль Март Апрель Май Июнь Июль Август Сентябрь Октябрь Ноябрь Декабрь" at bounding box center [708, 156] width 63 height 13
select select "0"
click at [677, 150] on select "Январь Февраль Март Апрель Май Июнь Июль Август Сентябрь Октябрь Ноябрь Декабрь" at bounding box center [708, 156] width 63 height 13
click at [701, 191] on span "1" at bounding box center [702, 193] width 25 height 22
type div "2024-12-31T21:00:00.000Z"
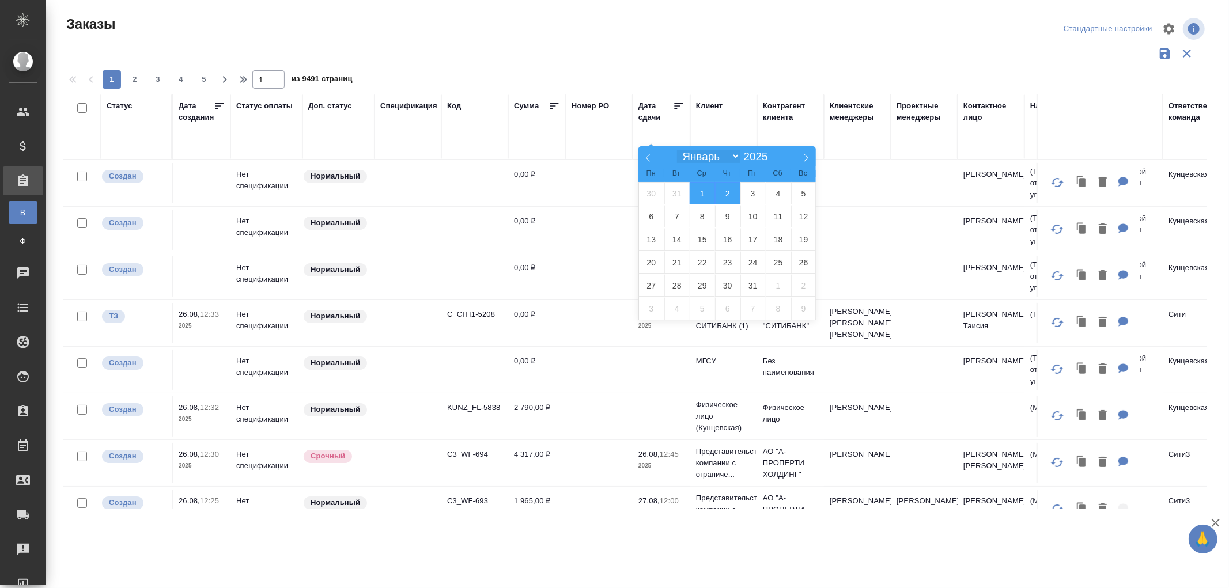
click at [735, 156] on select "Январь Февраль Март Апрель Май Июнь Июль Август Сентябрь Октябрь Ноябрь Декабрь" at bounding box center [708, 156] width 63 height 13
select select "6"
click at [677, 150] on select "Январь Февраль Март Апрель Май Июнь Июль Август Сентябрь Октябрь Ноябрь Декабрь" at bounding box center [708, 156] width 63 height 13
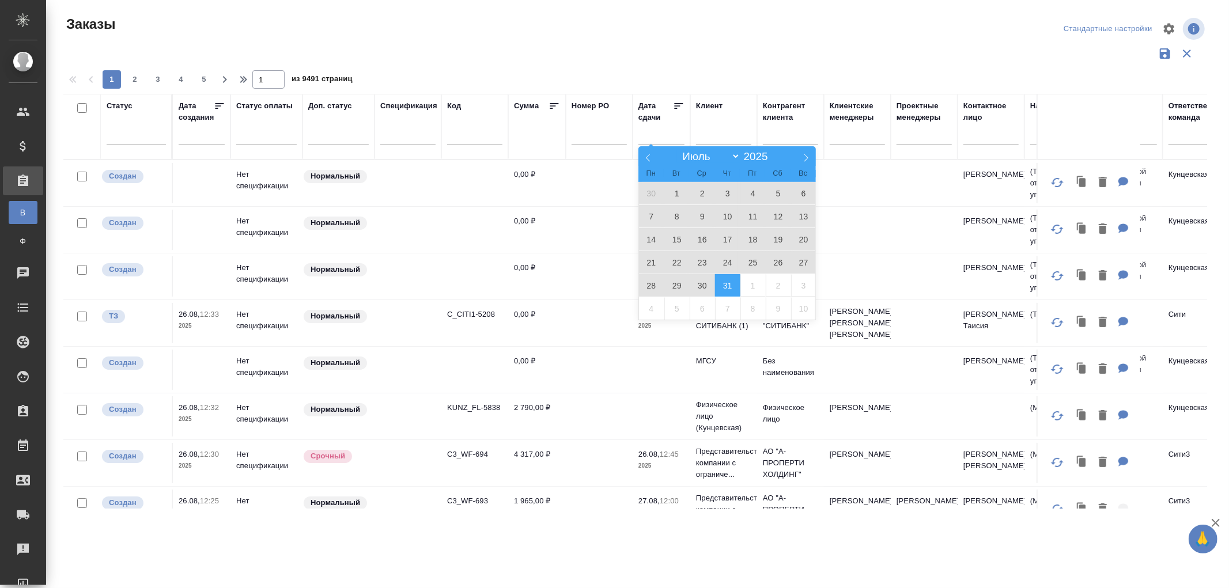
click at [723, 284] on span "31" at bounding box center [727, 285] width 25 height 22
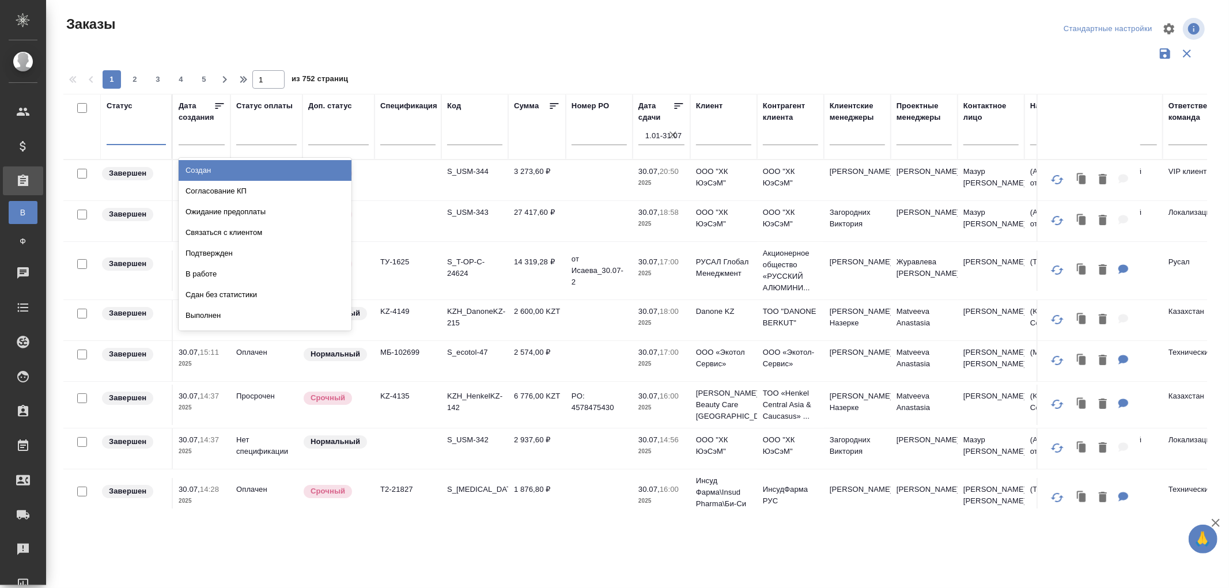
click at [135, 139] on div at bounding box center [136, 133] width 59 height 17
click at [258, 134] on div at bounding box center [266, 133] width 60 height 17
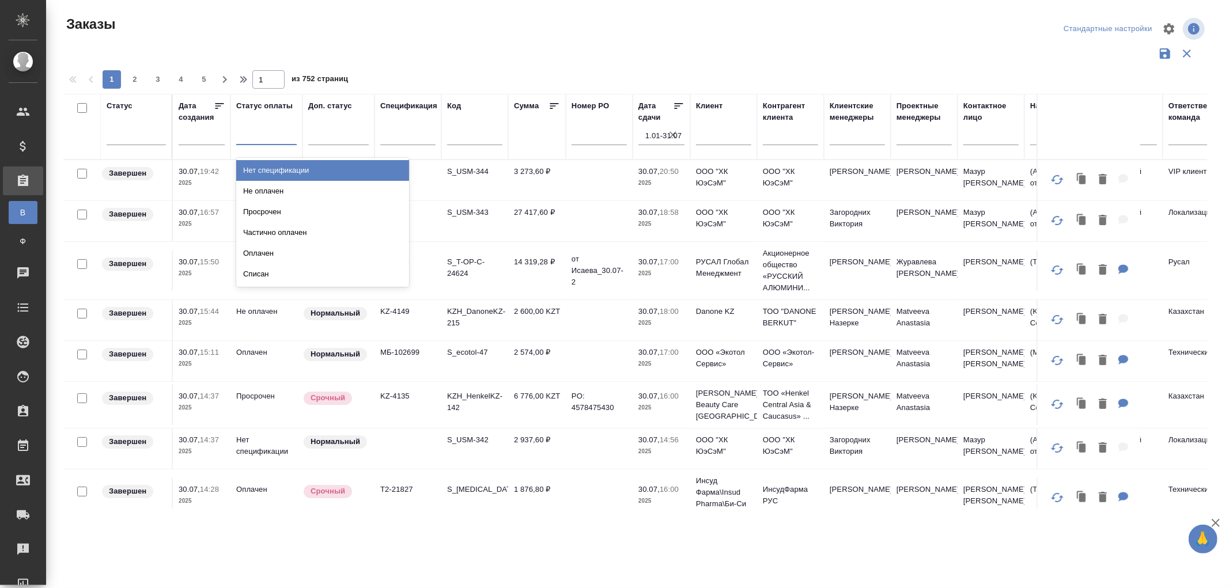
click at [267, 168] on div "Нет спецификации" at bounding box center [322, 170] width 173 height 21
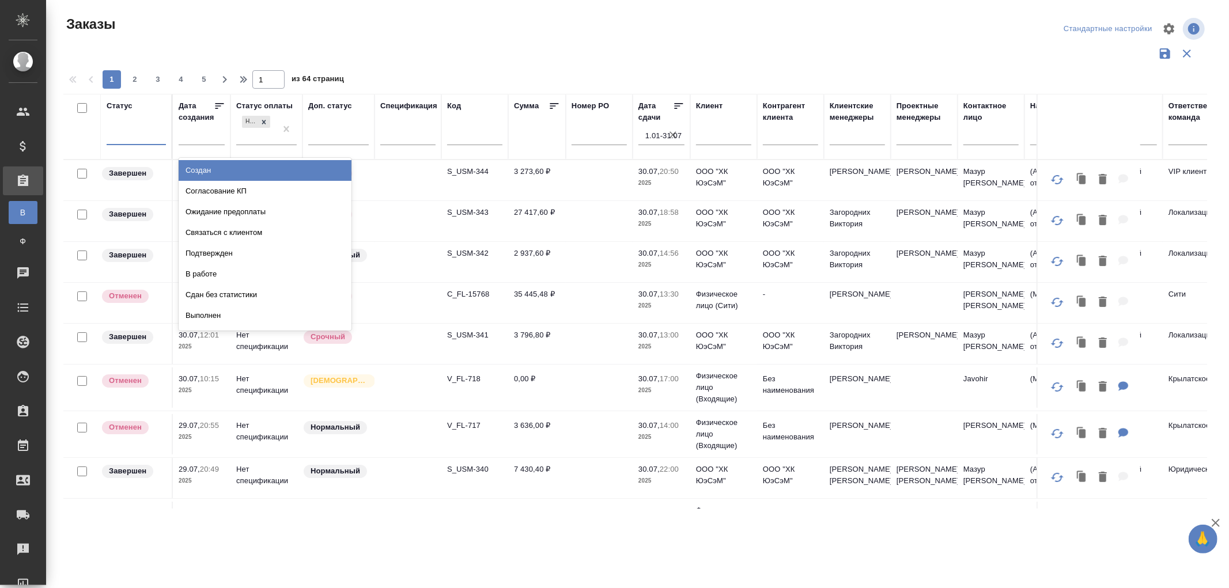
click at [130, 133] on div at bounding box center [136, 133] width 59 height 17
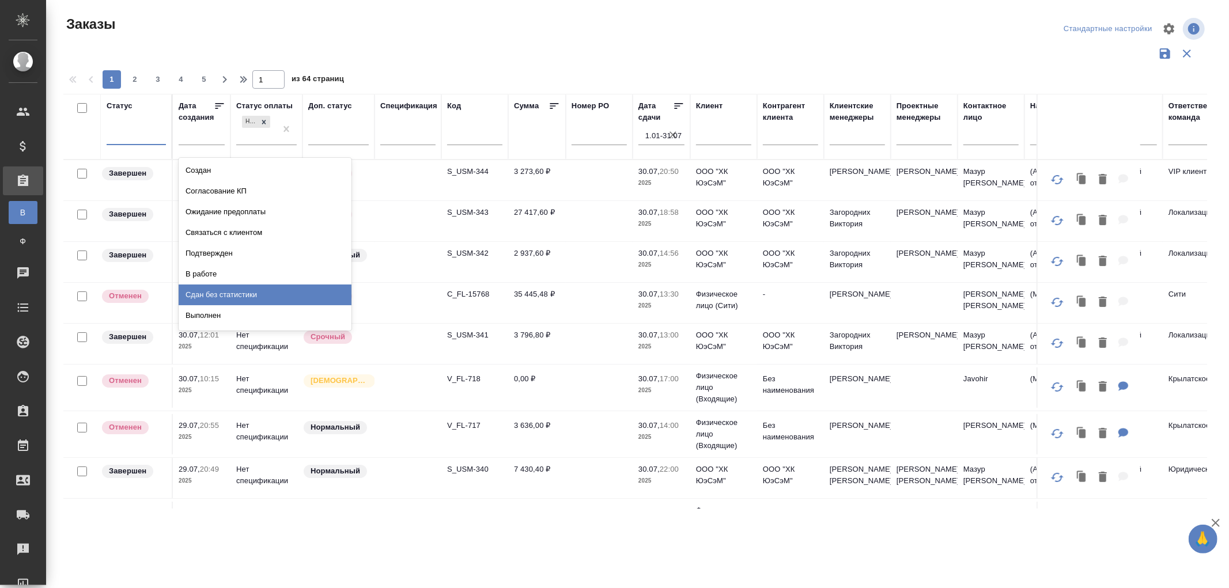
click at [240, 294] on div "Сдан без статистики" at bounding box center [265, 295] width 173 height 21
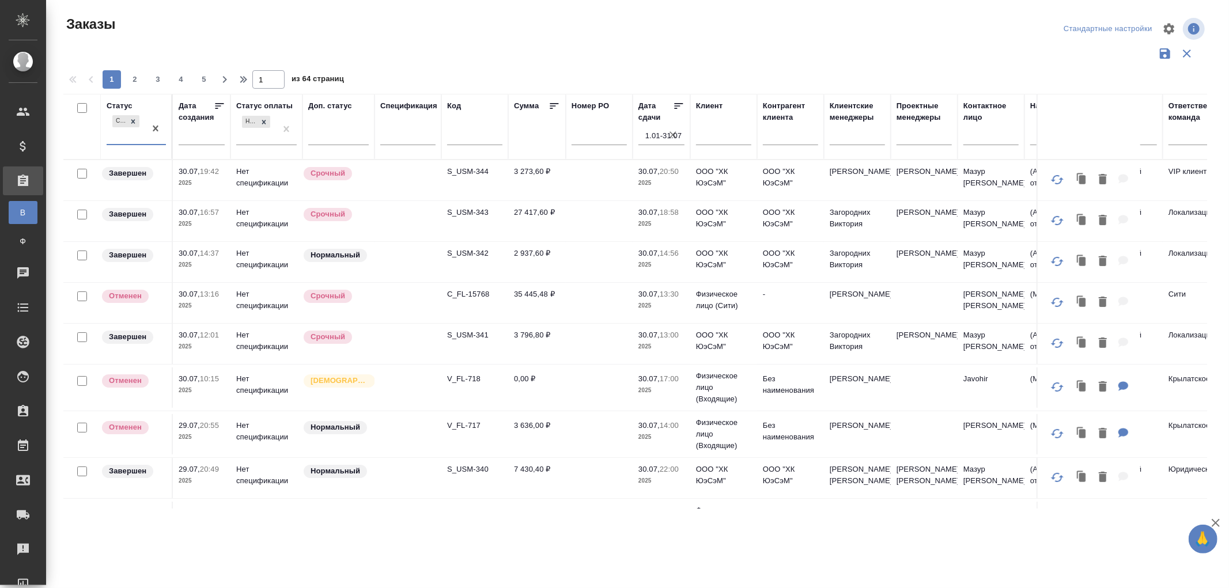
click at [128, 139] on div "Сдан без статистики" at bounding box center [126, 128] width 39 height 31
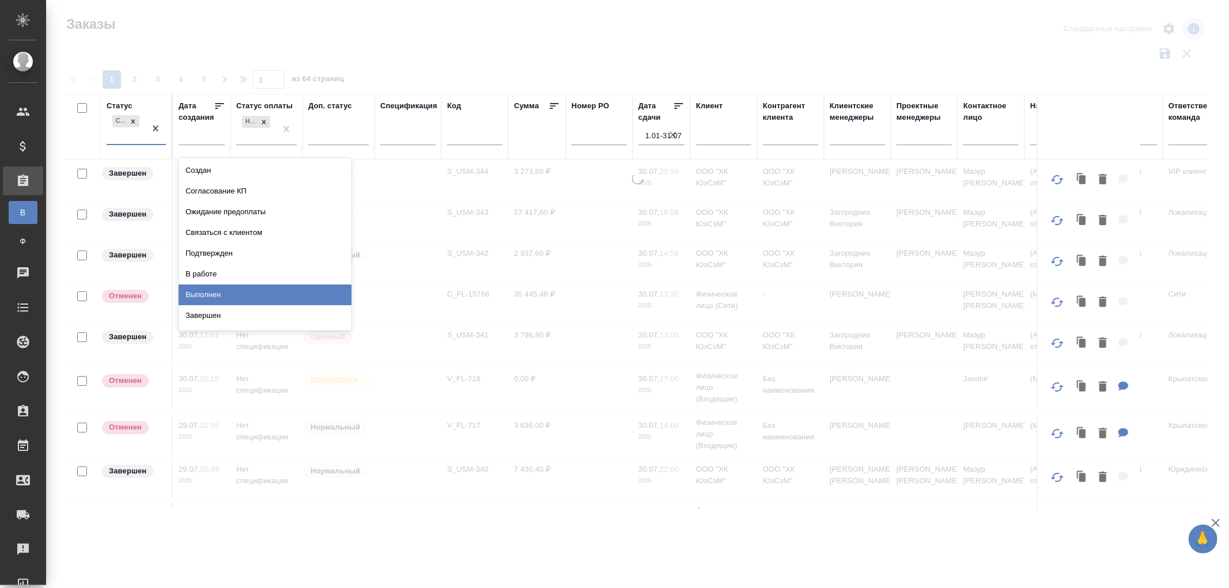
drag, startPoint x: 209, startPoint y: 294, endPoint x: 128, endPoint y: 160, distance: 157.1
click at [209, 294] on div "Выполнен" at bounding box center [265, 295] width 173 height 21
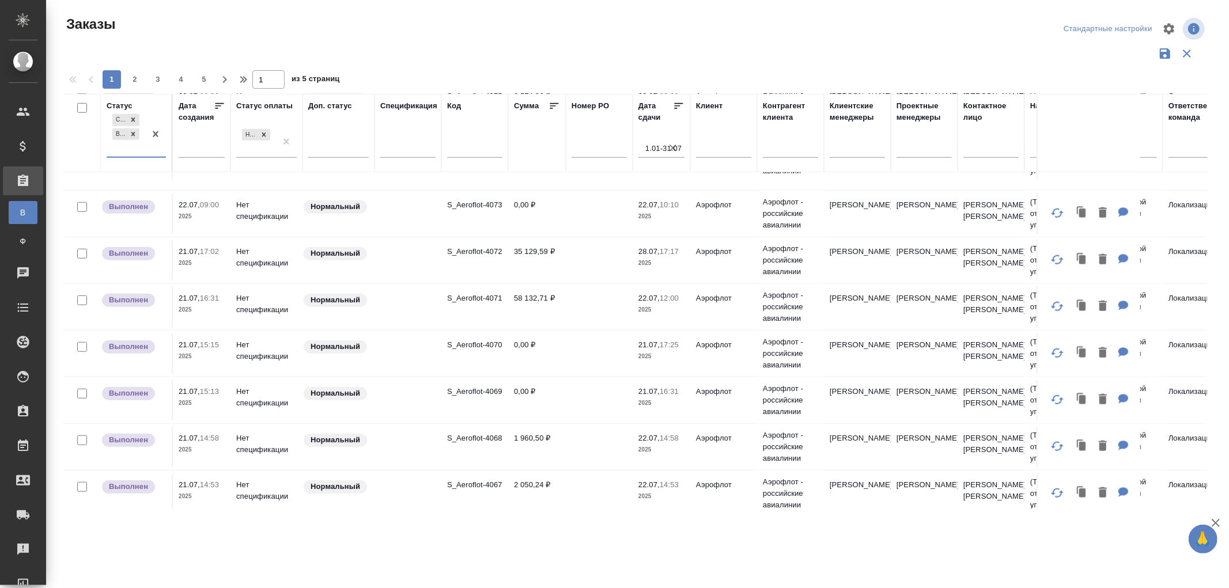
scroll to position [884, 0]
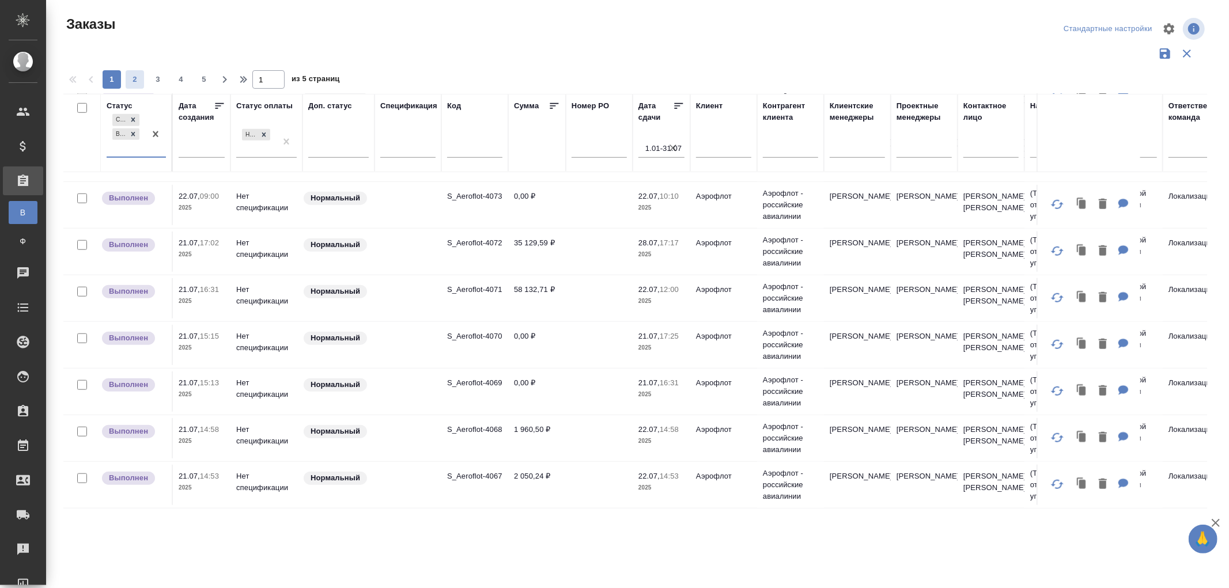
click at [134, 76] on span "2" at bounding box center [135, 80] width 18 height 12
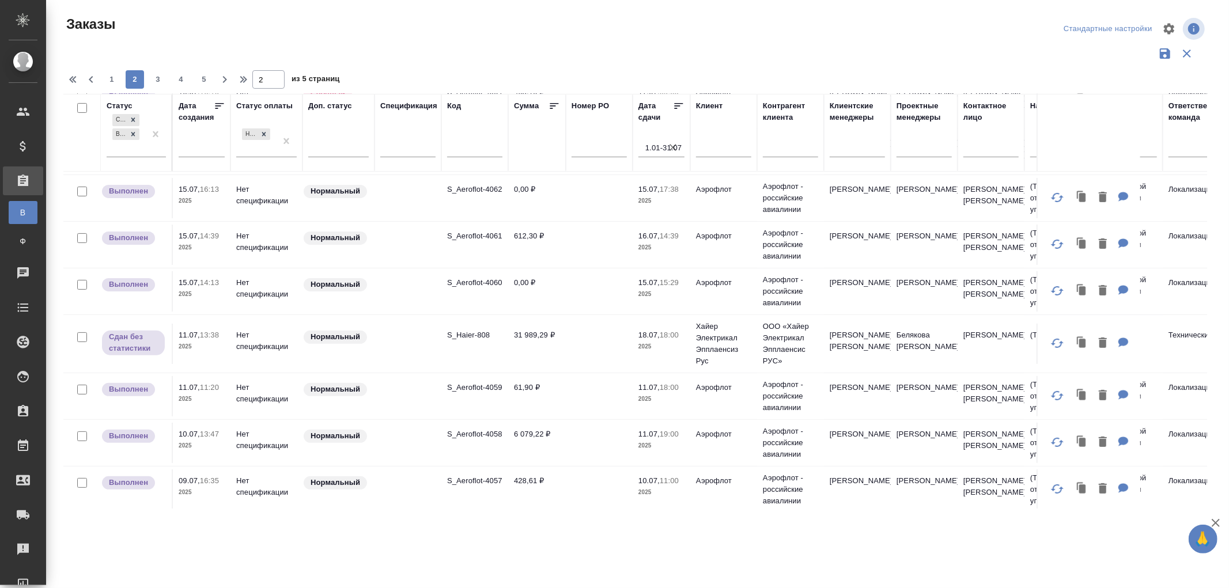
scroll to position [256, 0]
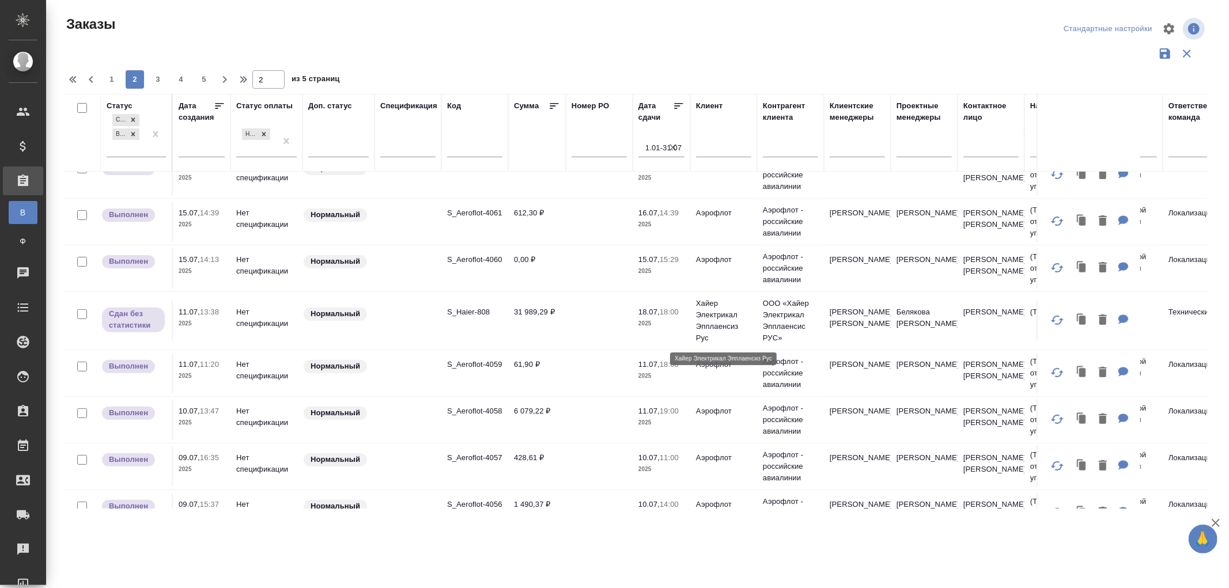
click at [717, 312] on p "Хайер Электрикал Эпплаенсиз Рус" at bounding box center [723, 321] width 55 height 46
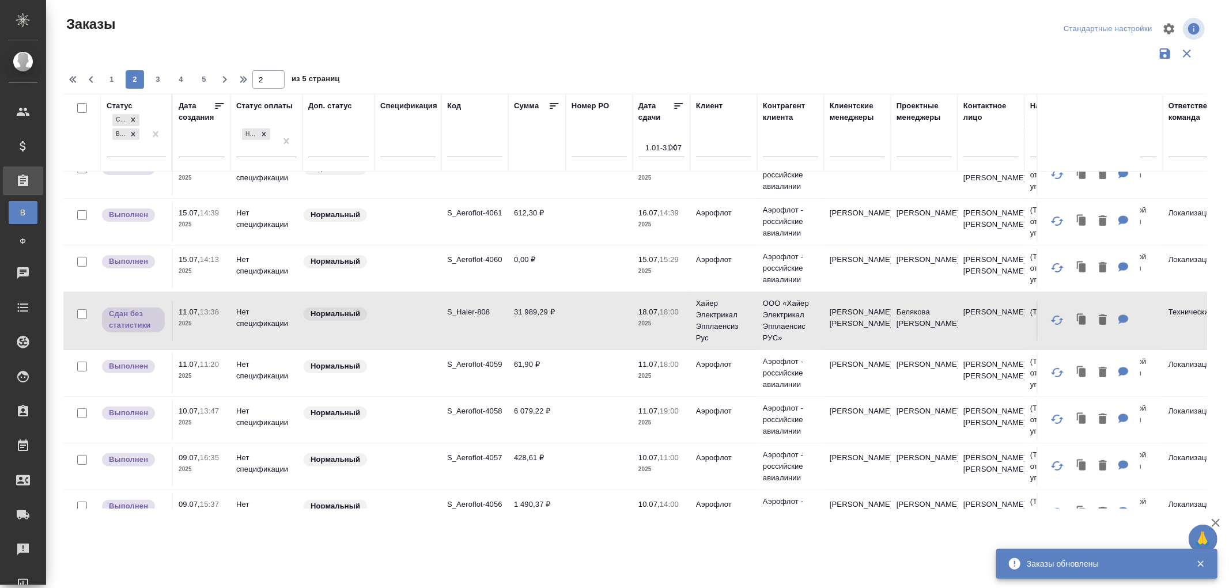
scroll to position [256, 291]
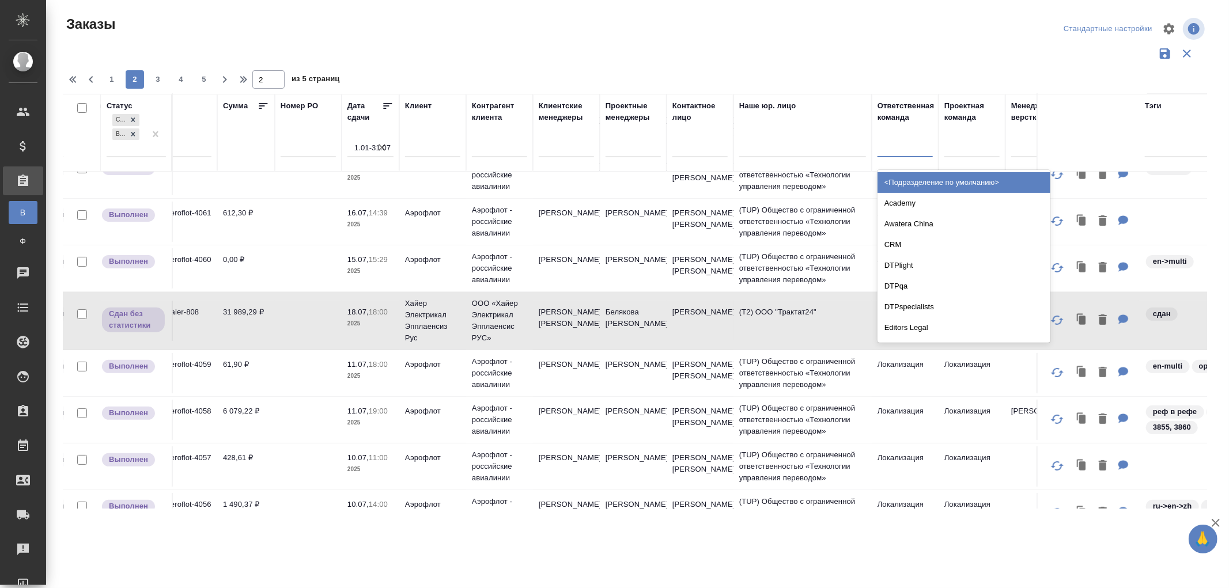
click at [886, 153] on div at bounding box center [904, 146] width 55 height 17
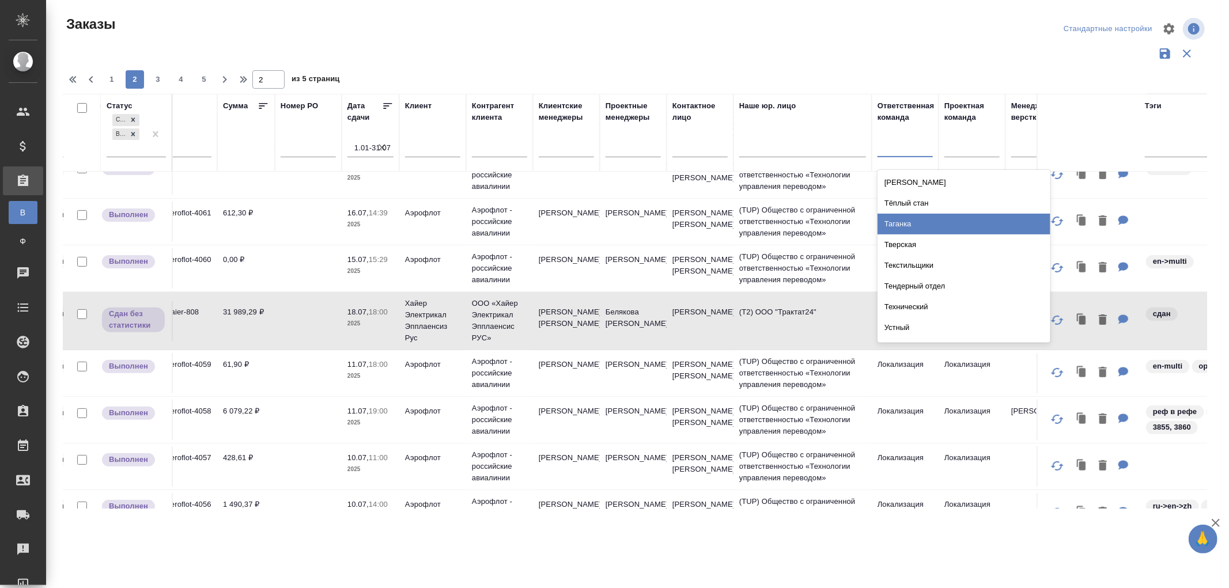
scroll to position [1920, 0]
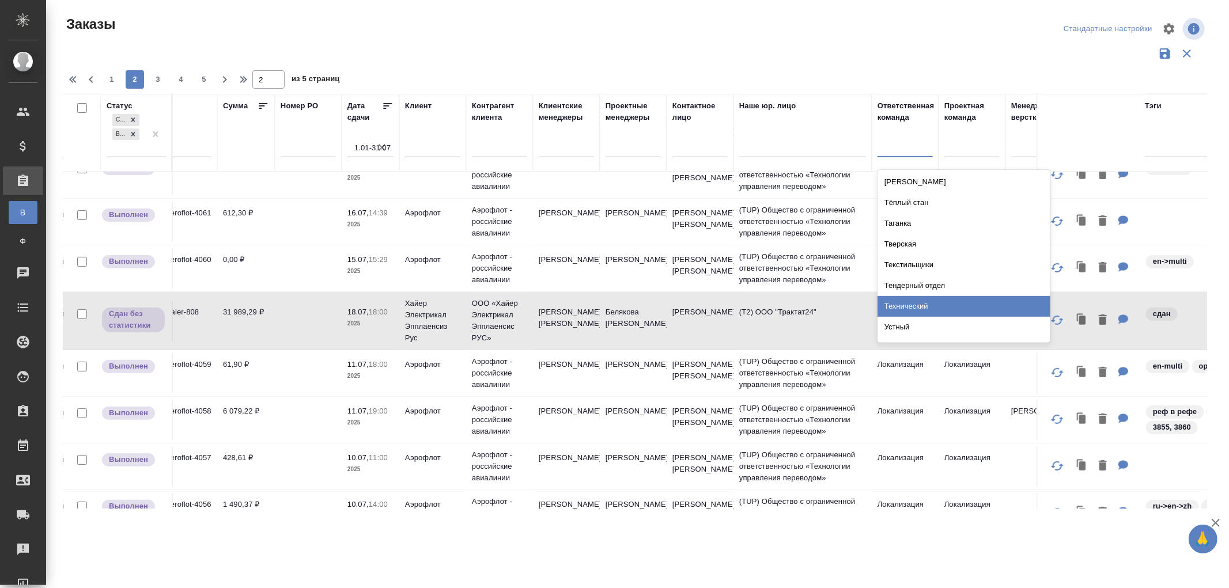
click at [910, 301] on div "Технический" at bounding box center [963, 306] width 173 height 21
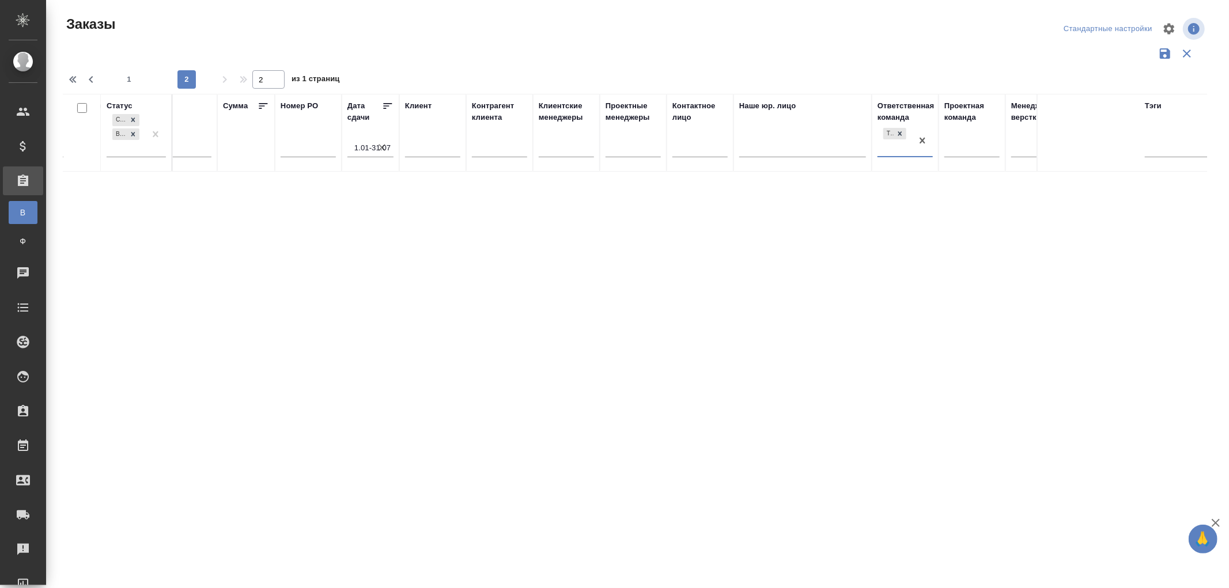
scroll to position [0, 0]
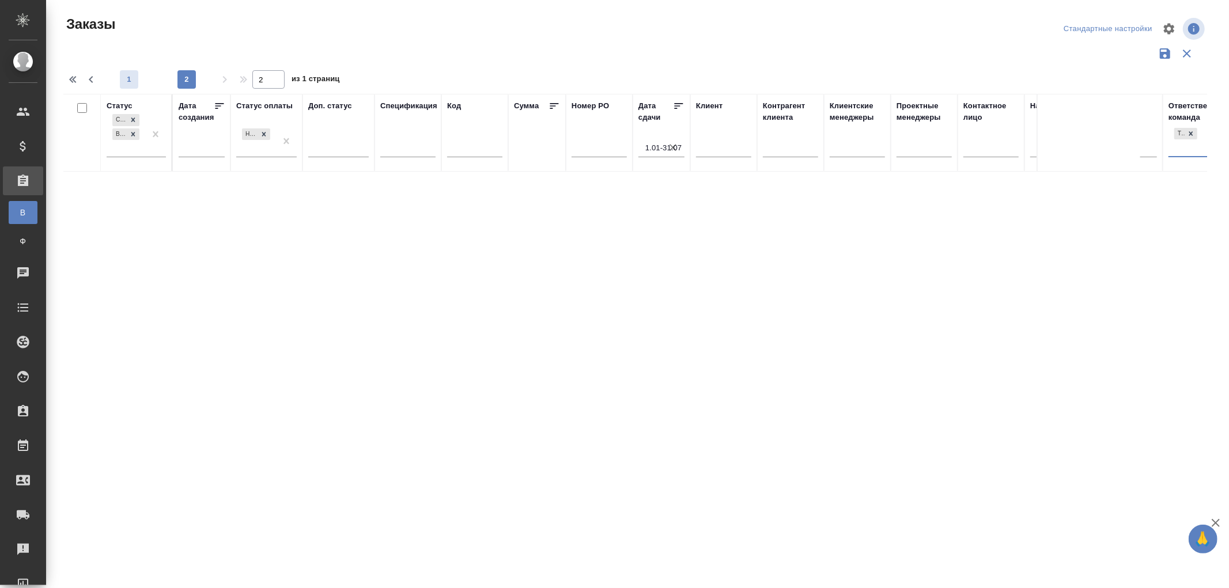
click at [127, 79] on span "1" at bounding box center [129, 80] width 18 height 12
type input "1"
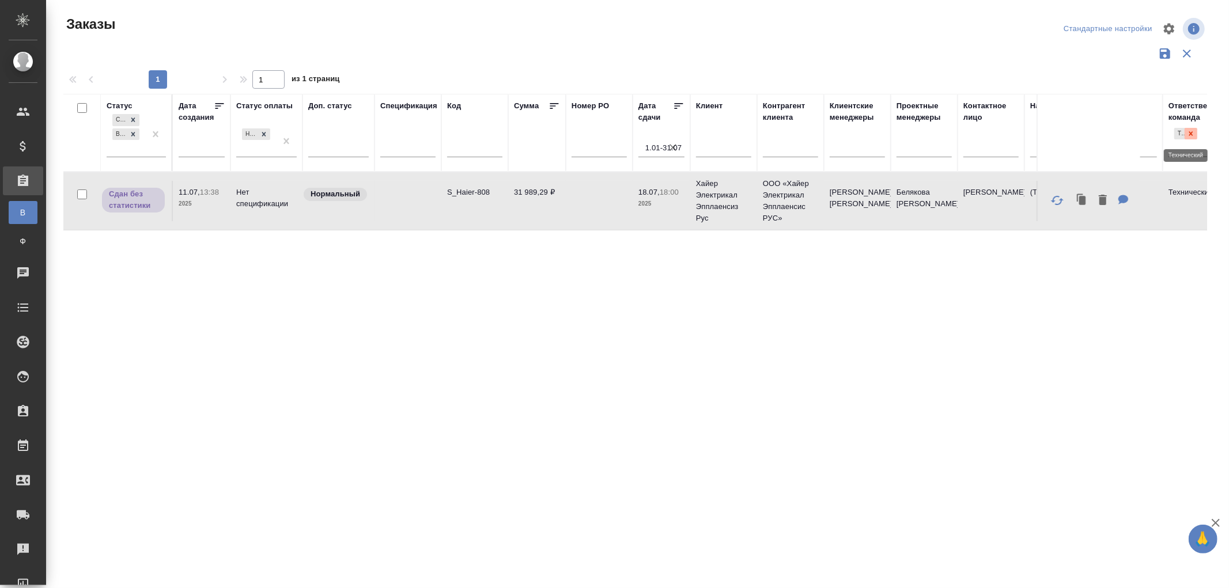
click at [1192, 131] on icon at bounding box center [1191, 134] width 8 height 8
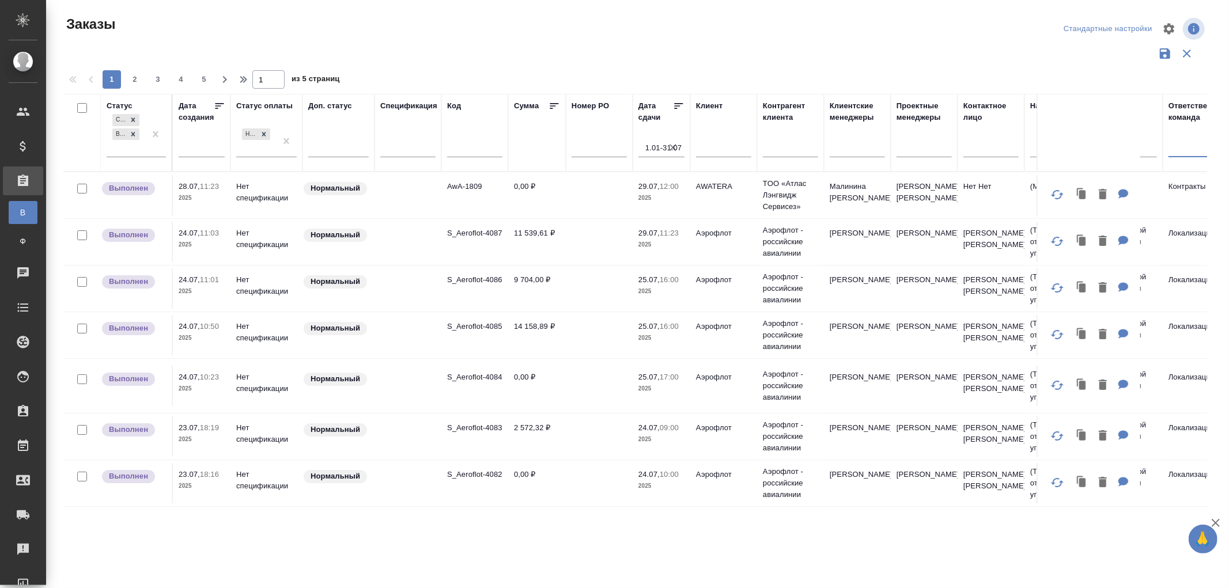
click at [1183, 149] on div at bounding box center [1195, 146] width 55 height 17
type input "vip"
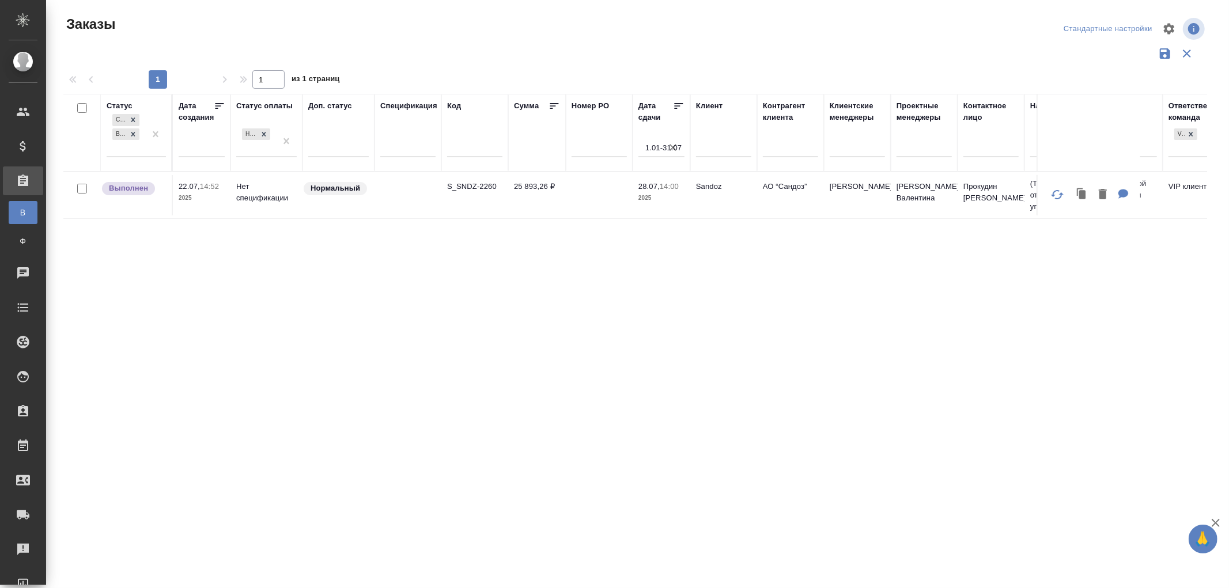
click at [664, 188] on p "14:00" at bounding box center [669, 186] width 19 height 9
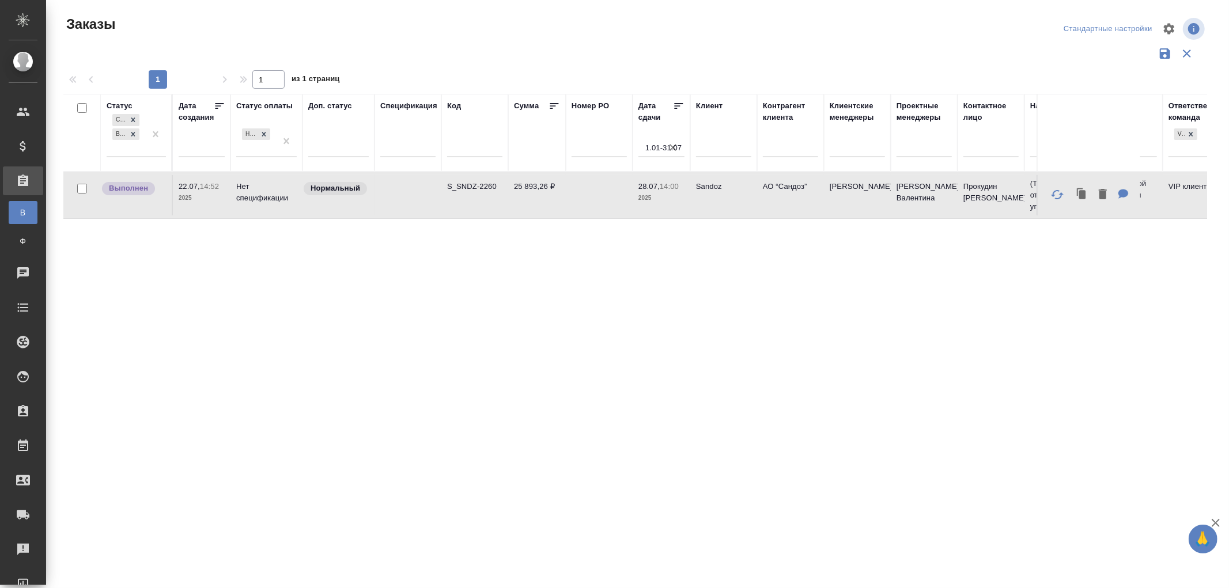
click at [664, 188] on p "14:00" at bounding box center [669, 186] width 19 height 9
click at [127, 147] on div "Сдан без статистики Выполнен" at bounding box center [126, 134] width 39 height 45
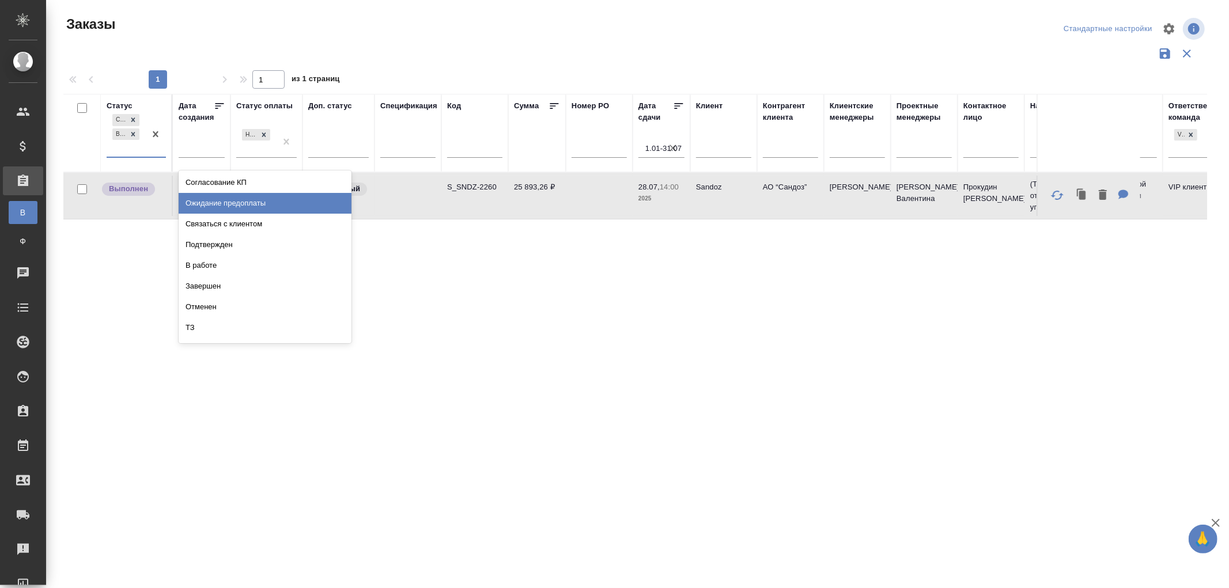
scroll to position [39, 0]
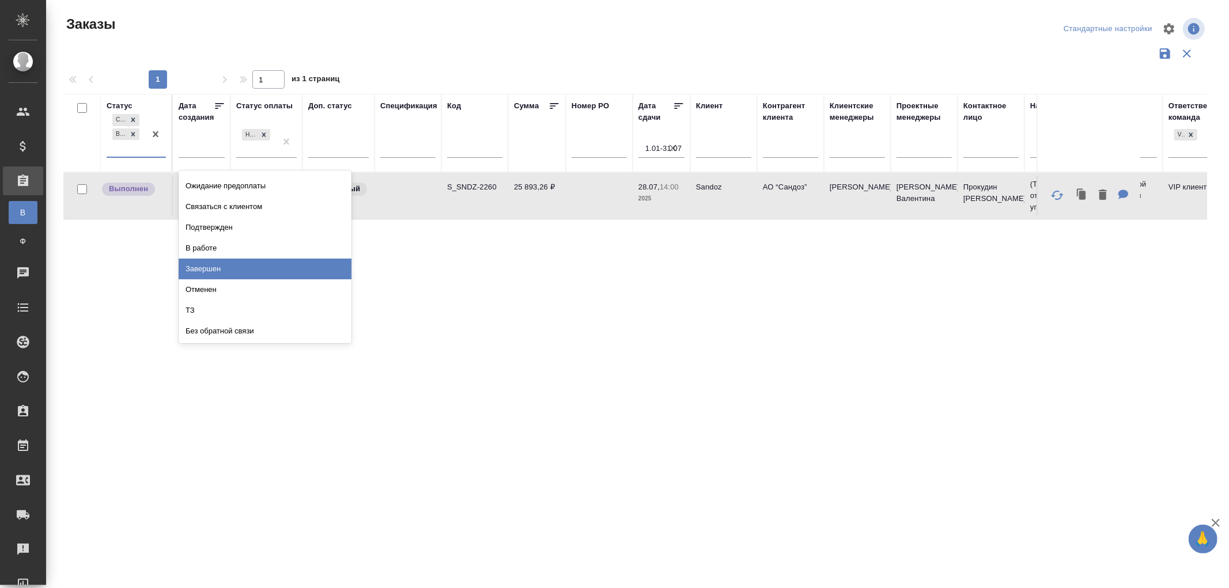
click at [203, 265] on div "Завершен" at bounding box center [265, 269] width 173 height 21
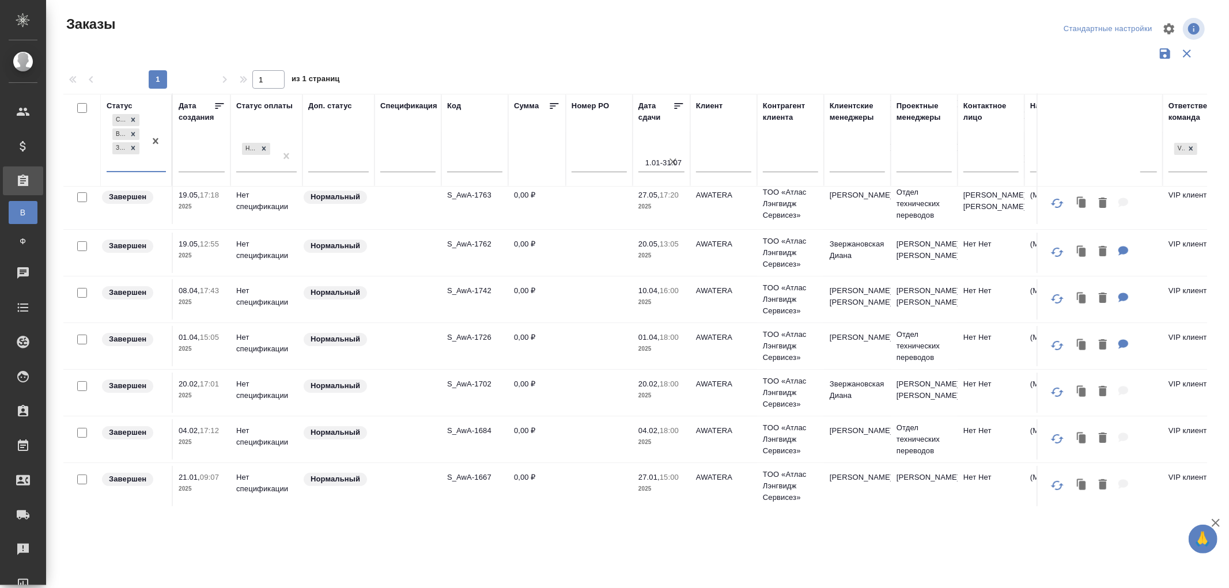
scroll to position [102, 0]
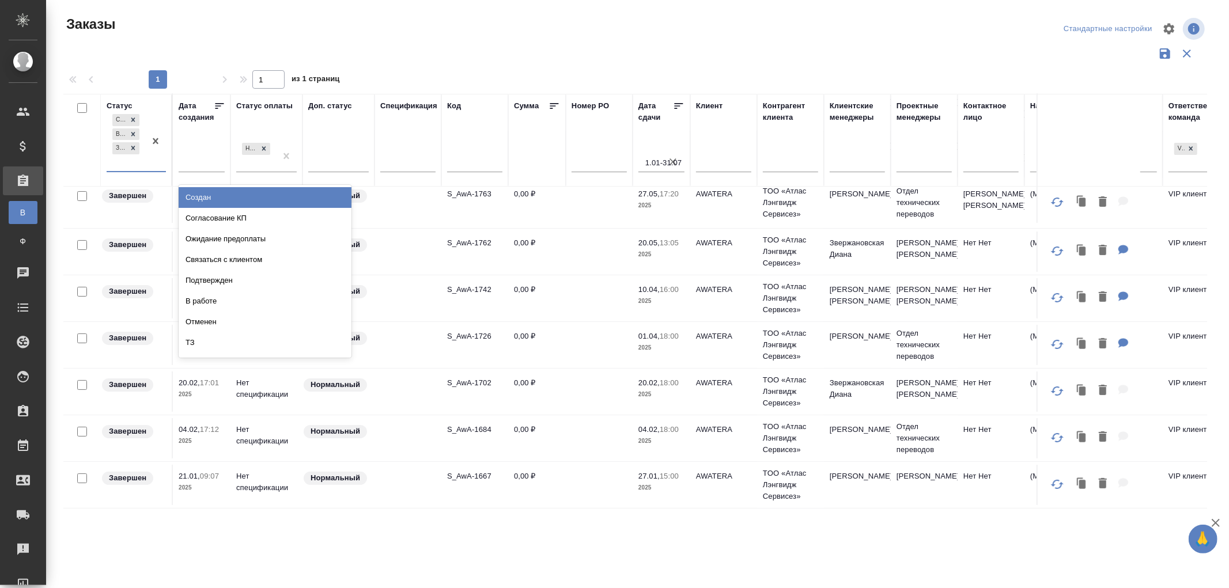
click at [123, 168] on div "Сдан без статистики Выполнен Завершен" at bounding box center [126, 141] width 39 height 59
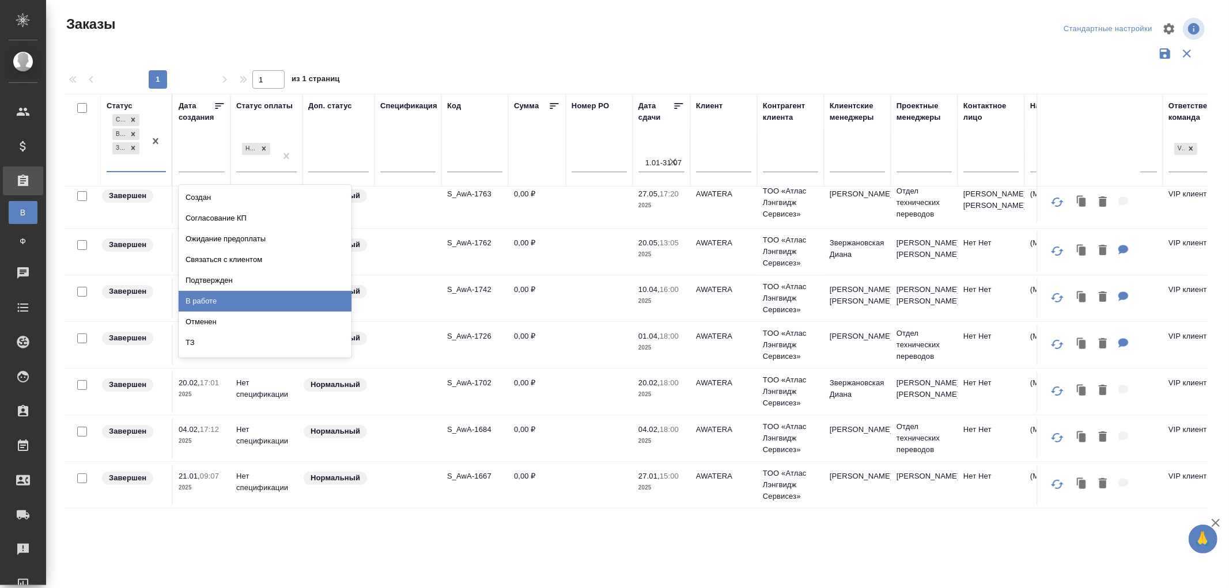
click at [206, 295] on div "В работе" at bounding box center [265, 301] width 173 height 21
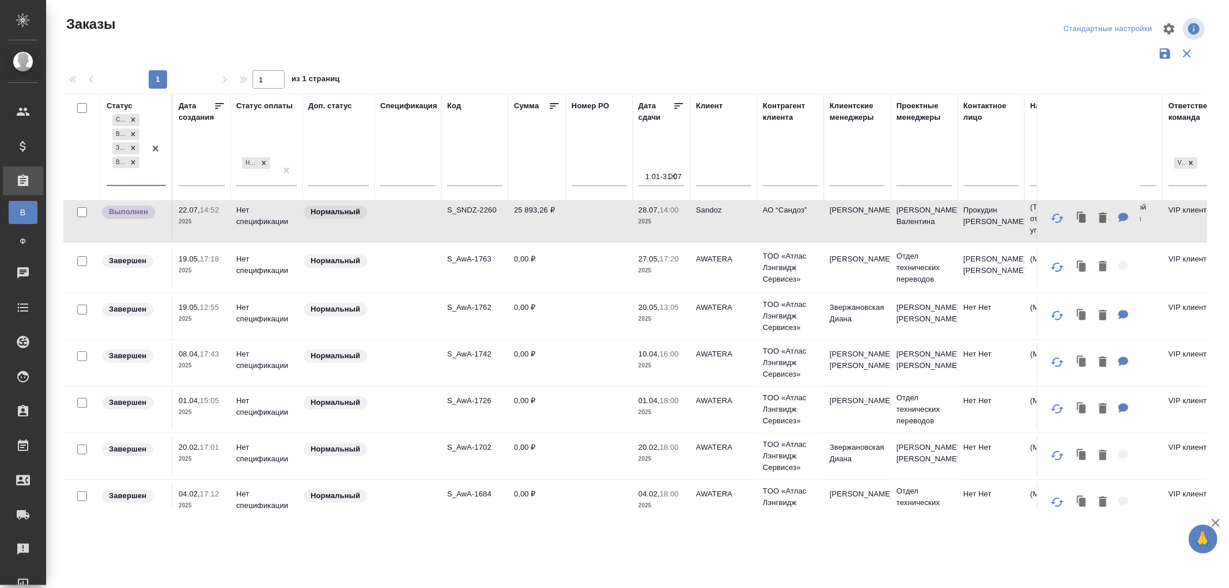
scroll to position [0, 0]
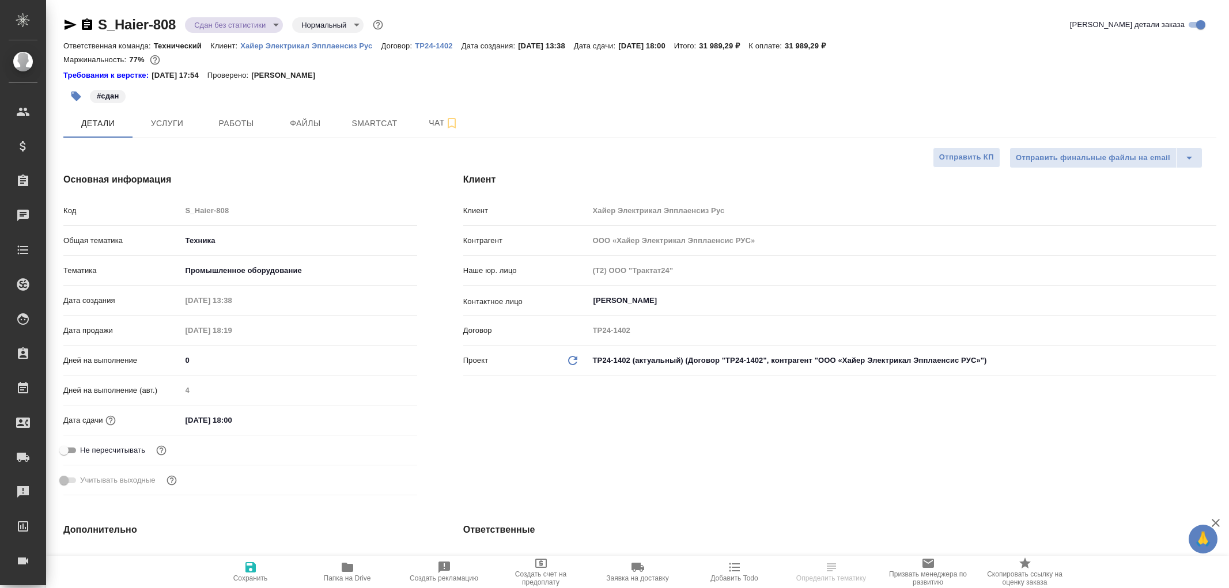
select select "RU"
click at [67, 21] on icon "button" at bounding box center [71, 25] width 12 height 10
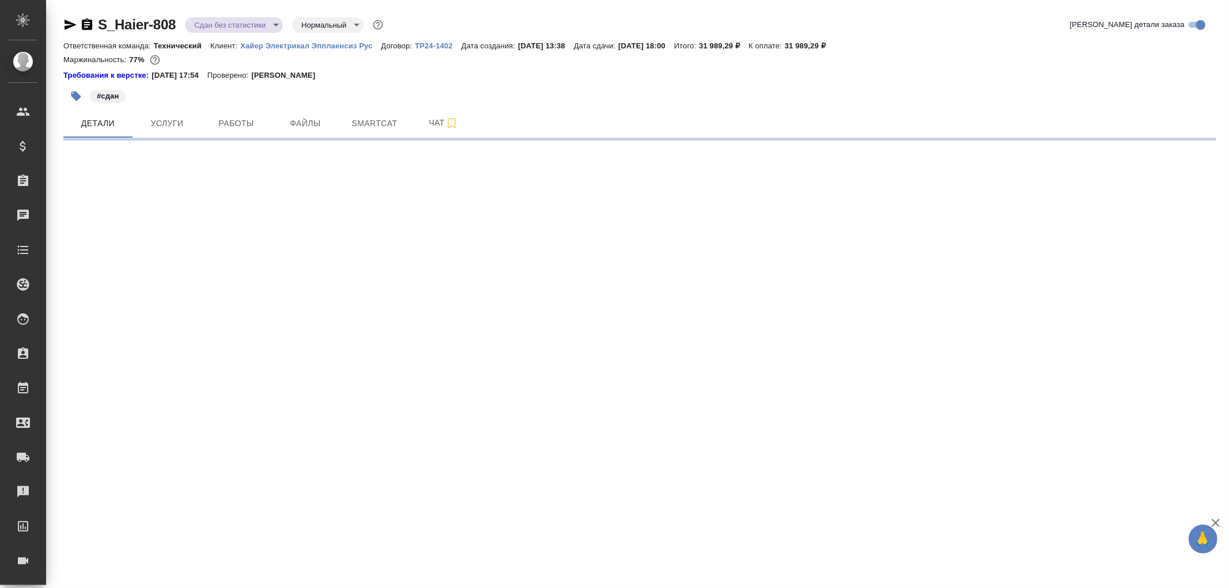
select select "RU"
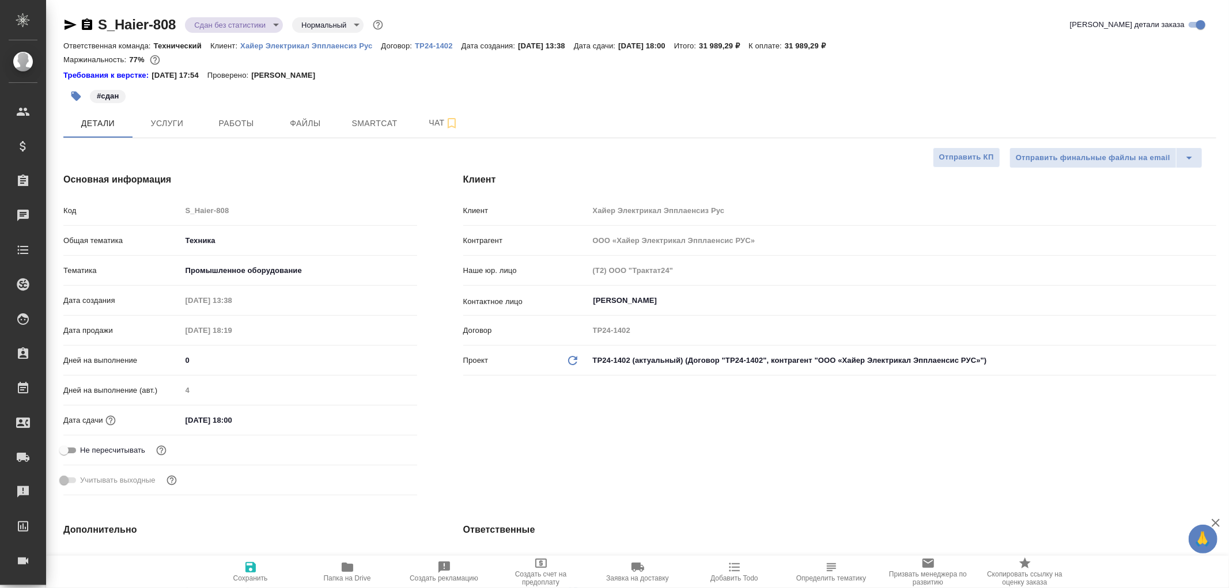
type textarea "x"
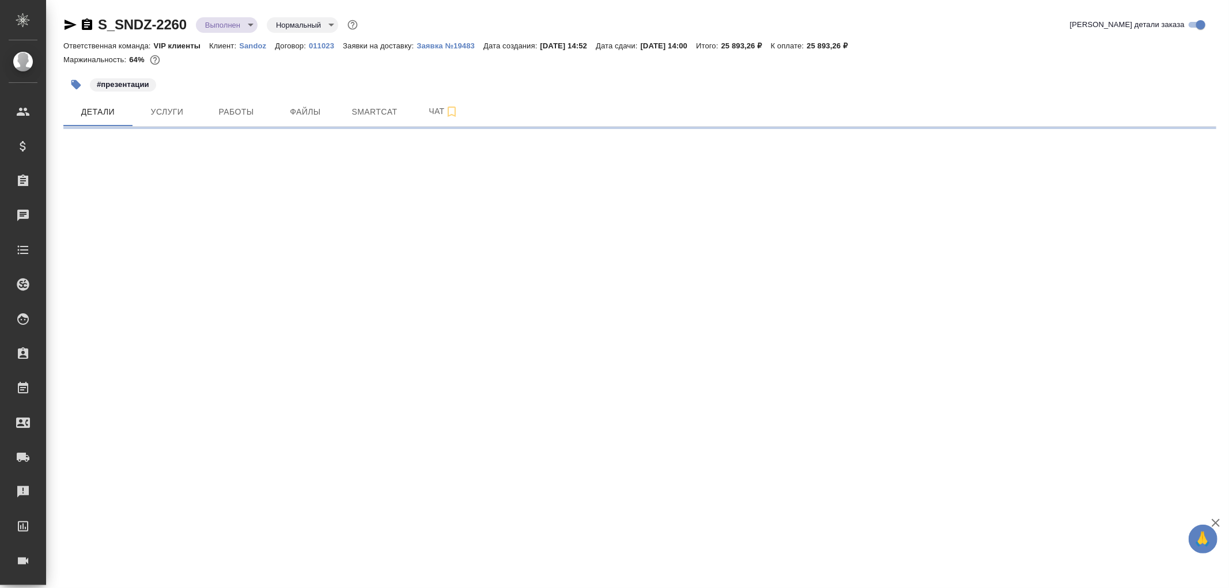
select select "RU"
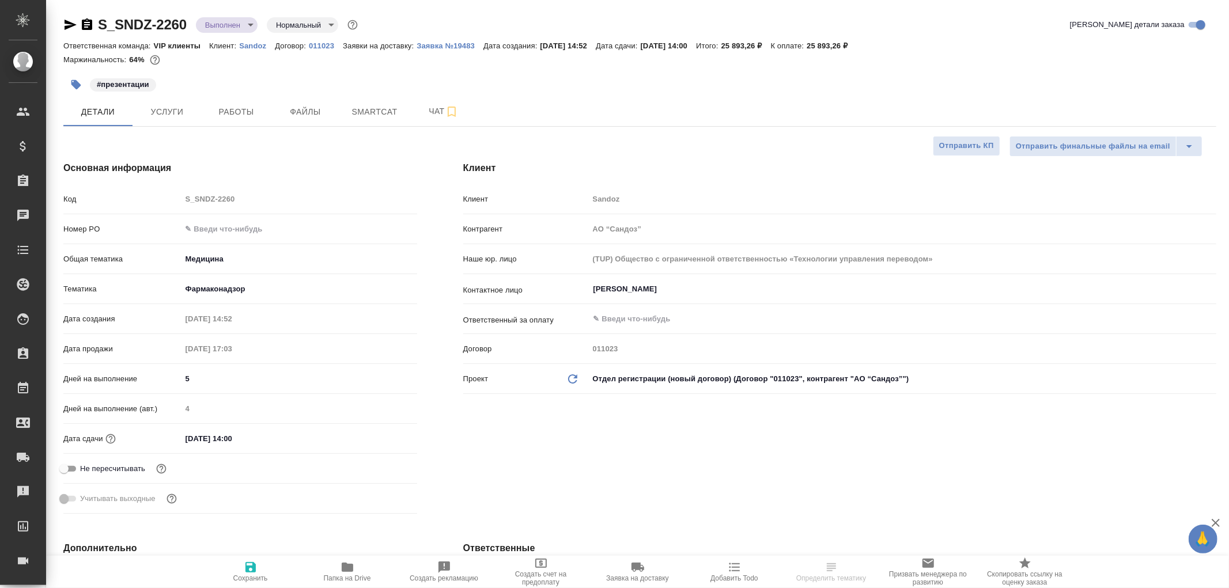
type textarea "x"
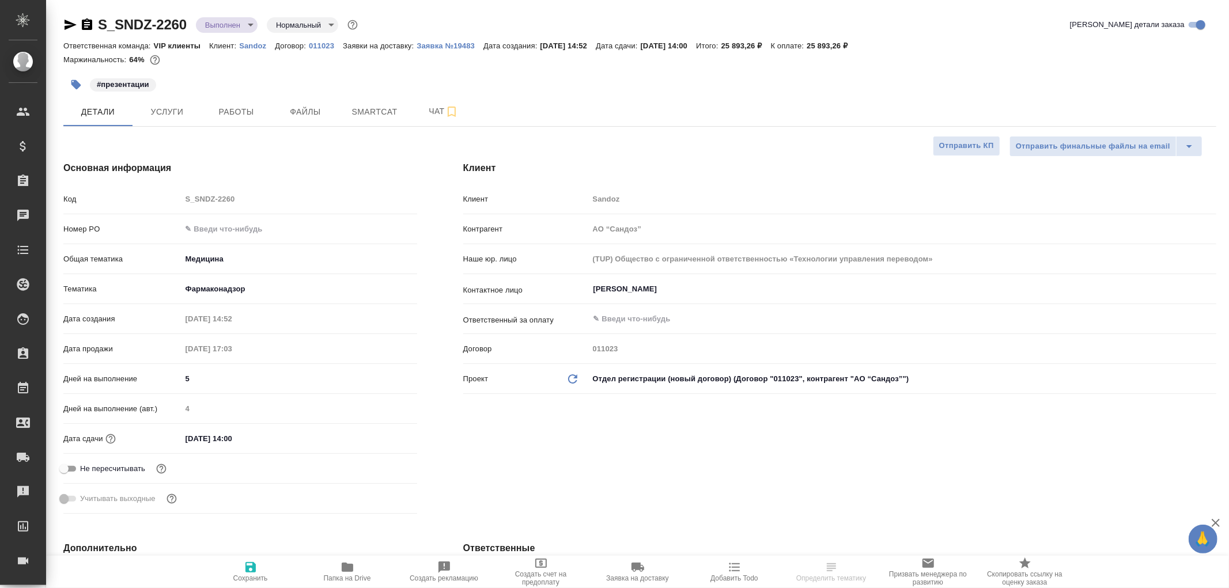
type textarea "x"
click at [66, 24] on icon "button" at bounding box center [70, 25] width 14 height 14
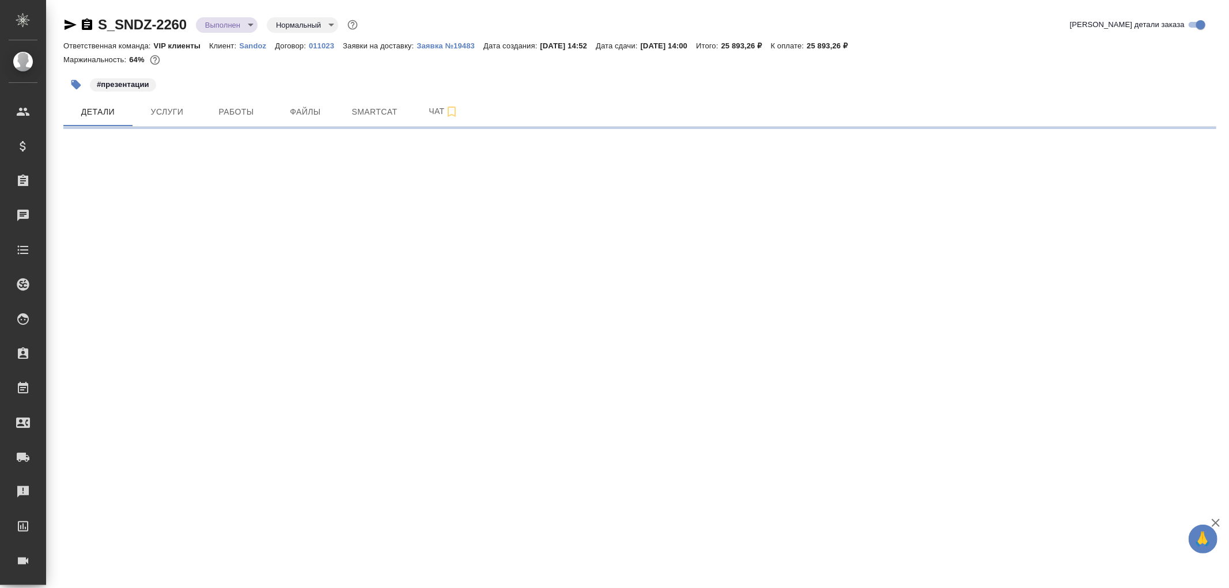
select select "RU"
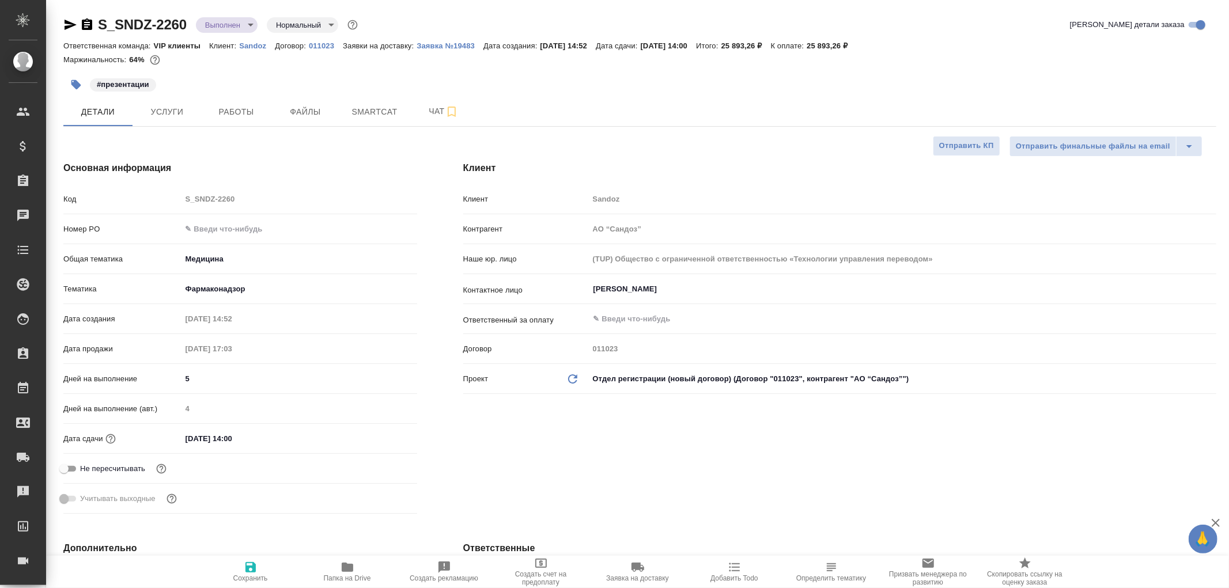
type textarea "x"
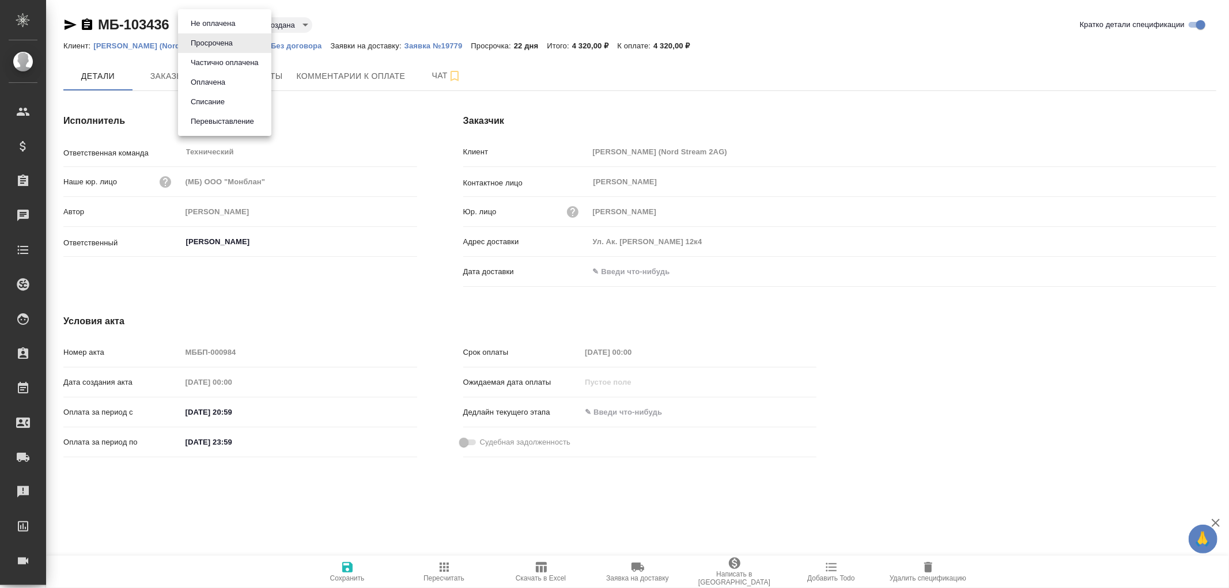
click at [239, 25] on body "🙏 .cls-1 fill:#fff; AWATERA [PERSON_NAME]romanenko Клиенты Спецификации Заказы …" at bounding box center [614, 294] width 1229 height 588
click at [214, 82] on button "Оплачена" at bounding box center [207, 82] width 41 height 13
type input "payed"
click at [350, 565] on icon "button" at bounding box center [347, 567] width 10 height 10
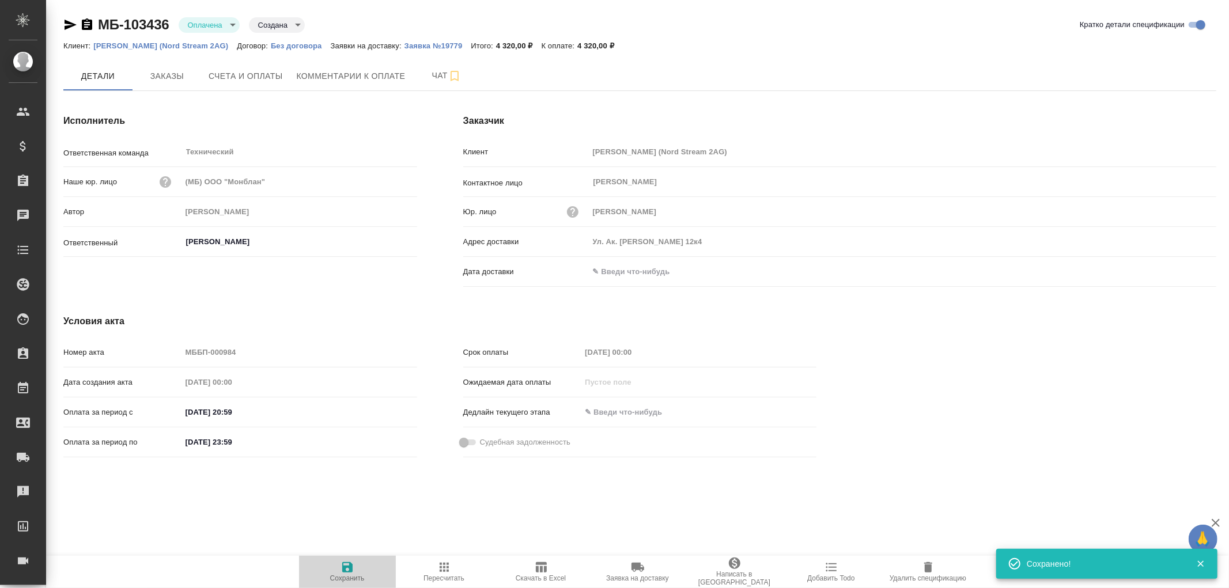
click at [350, 565] on icon "button" at bounding box center [347, 567] width 10 height 10
